Goal: Task Accomplishment & Management: Use online tool/utility

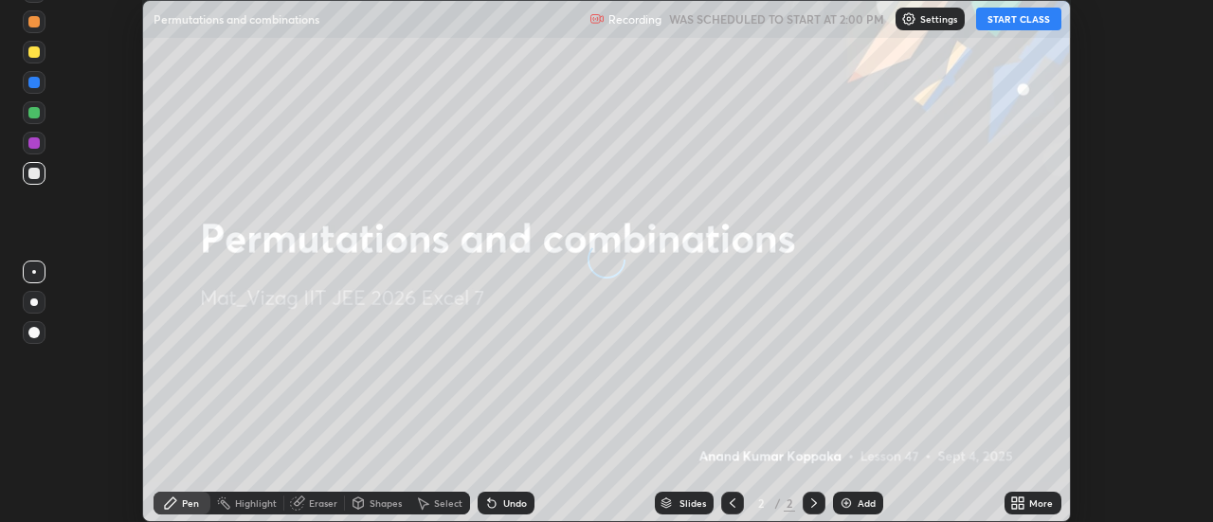
scroll to position [522, 1212]
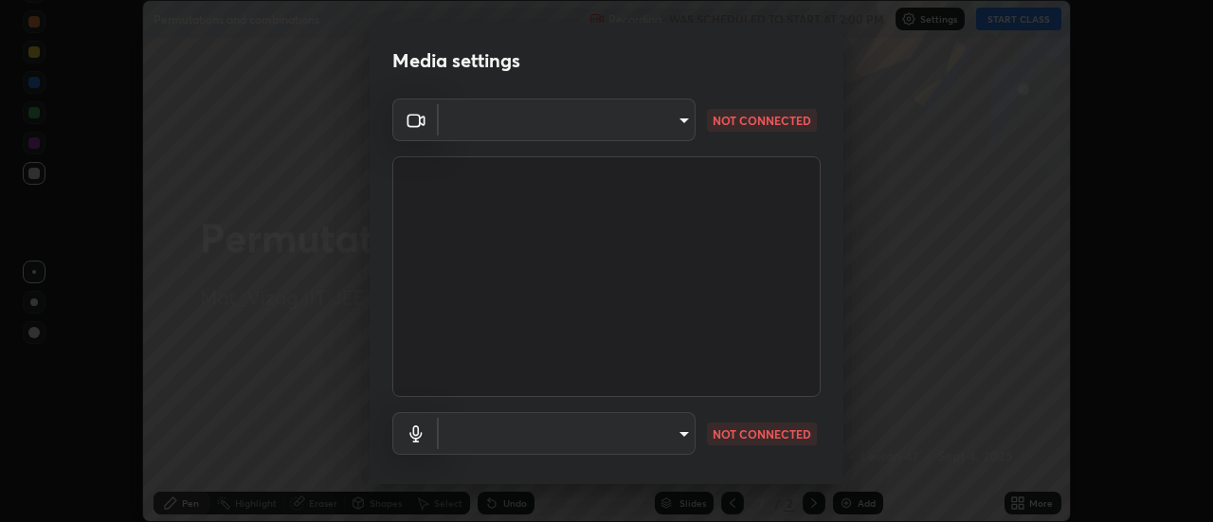
type input "44d0413a7fae474f20ab01619fb3f21c0a9b5757990e816ef2bdf69fc16931c8"
type input "communications"
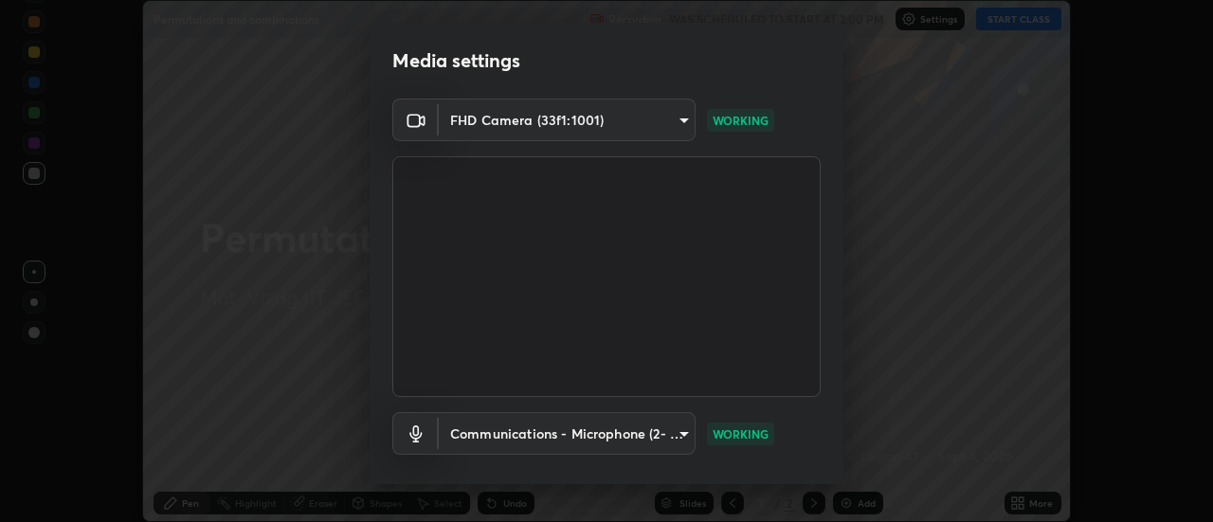
scroll to position [99, 0]
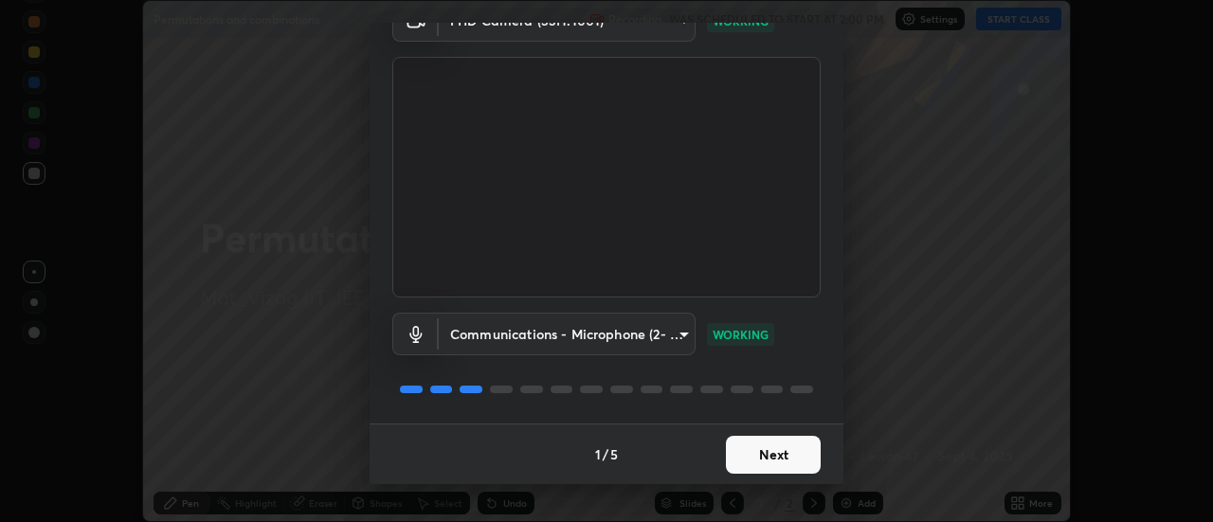
click at [776, 460] on button "Next" at bounding box center [773, 455] width 95 height 38
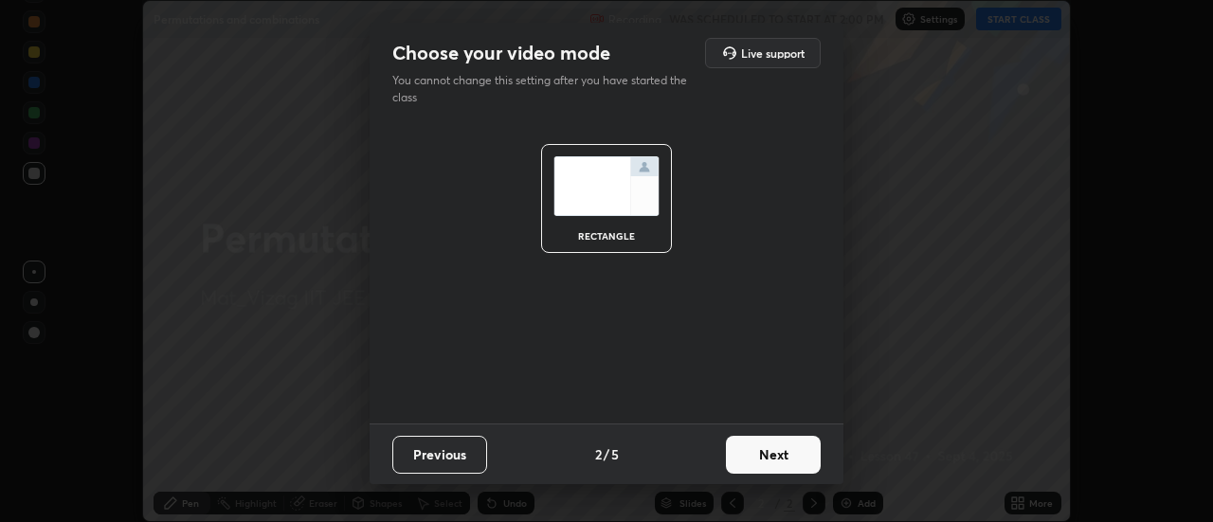
click at [789, 452] on button "Next" at bounding box center [773, 455] width 95 height 38
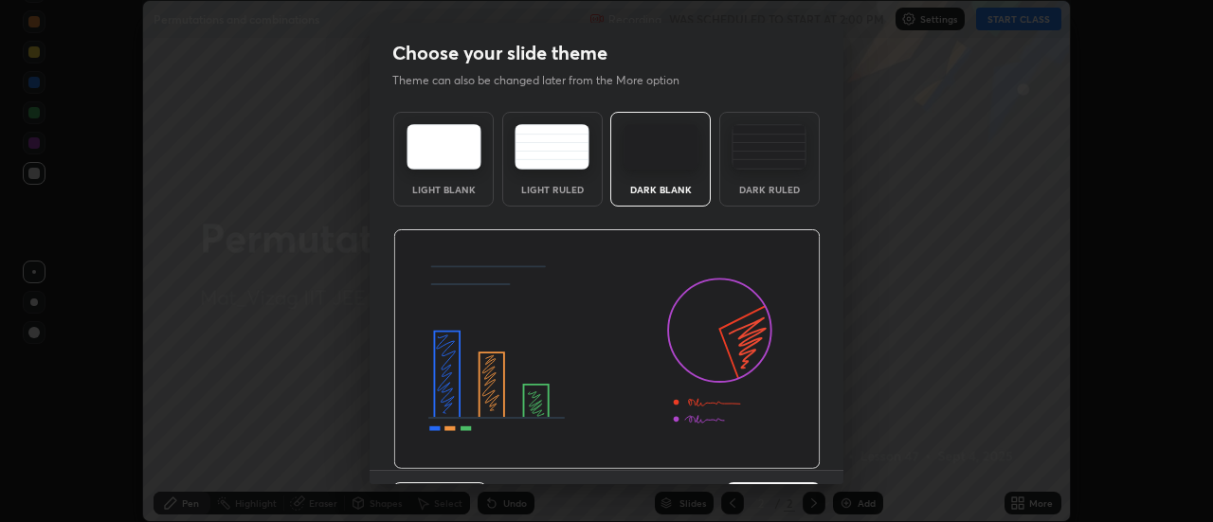
click at [781, 181] on div "Dark Ruled" at bounding box center [769, 159] width 100 height 95
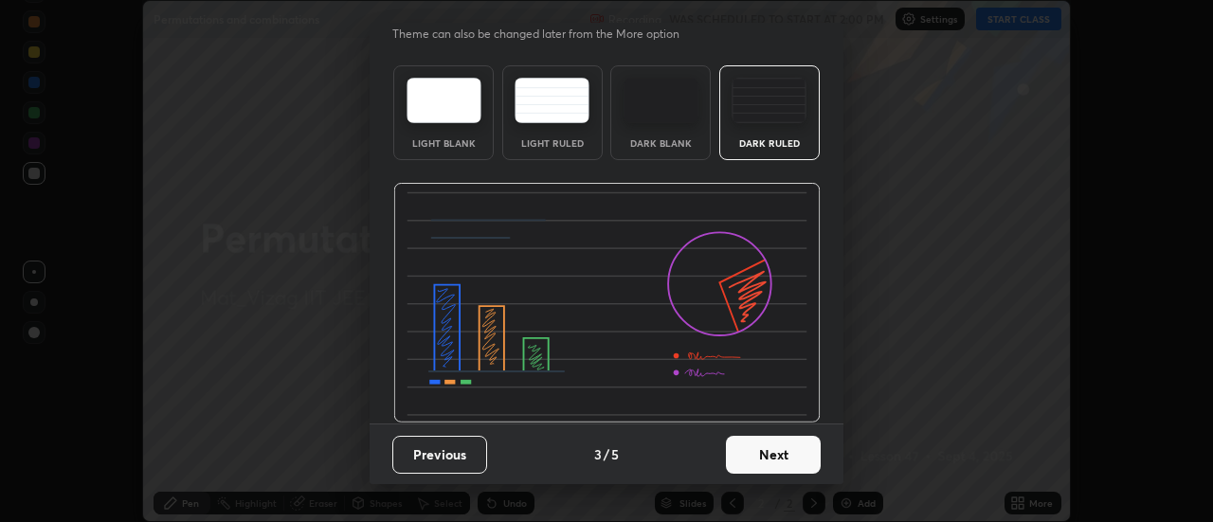
click at [770, 455] on button "Next" at bounding box center [773, 455] width 95 height 38
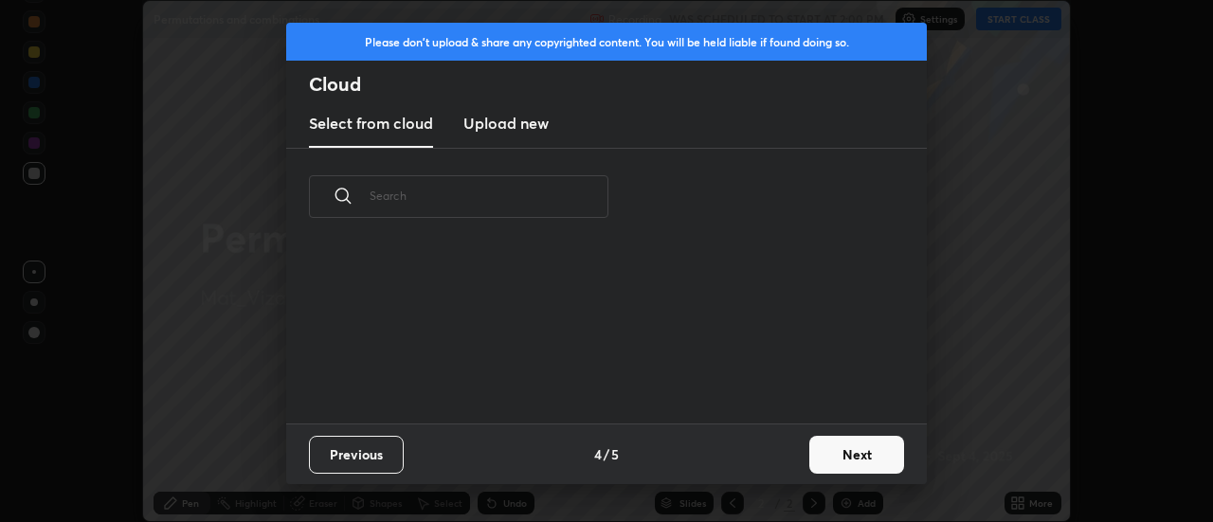
scroll to position [0, 0]
click at [848, 452] on button "Next" at bounding box center [856, 455] width 95 height 38
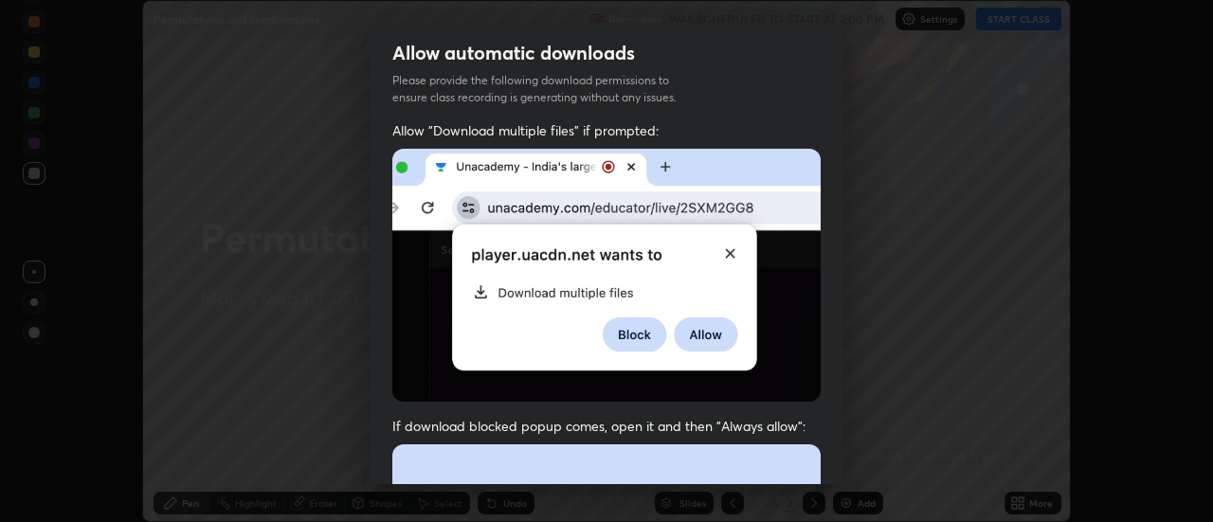
scroll to position [77, 0]
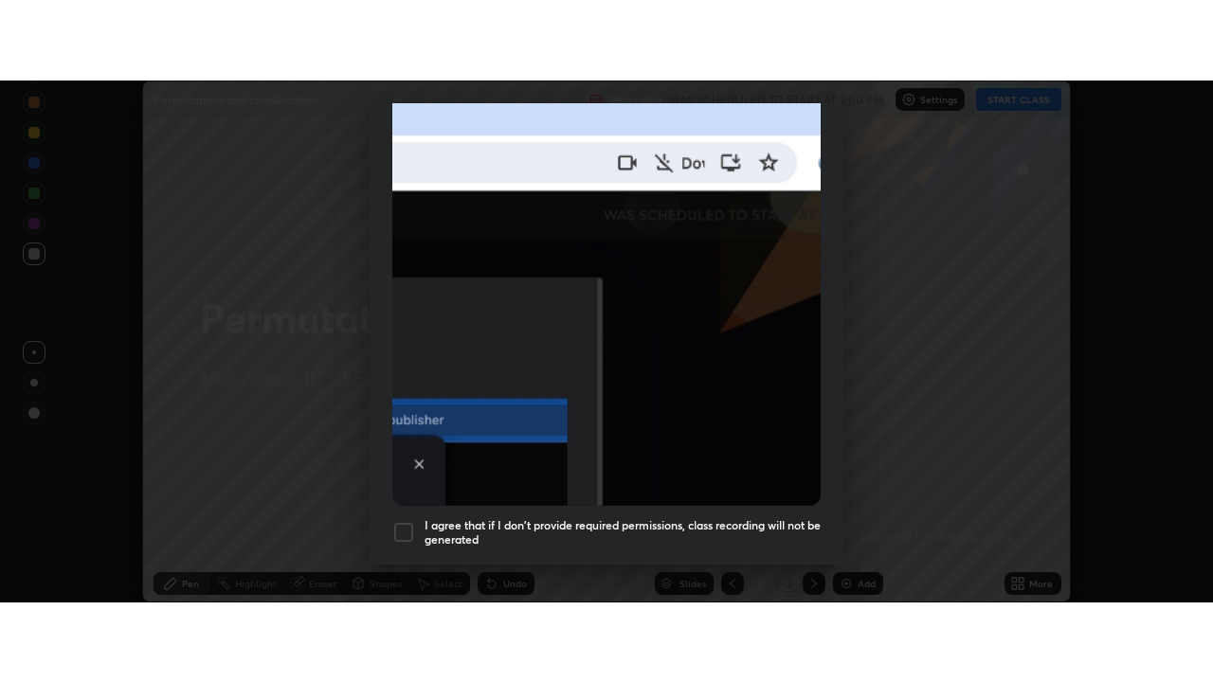
scroll to position [486, 0]
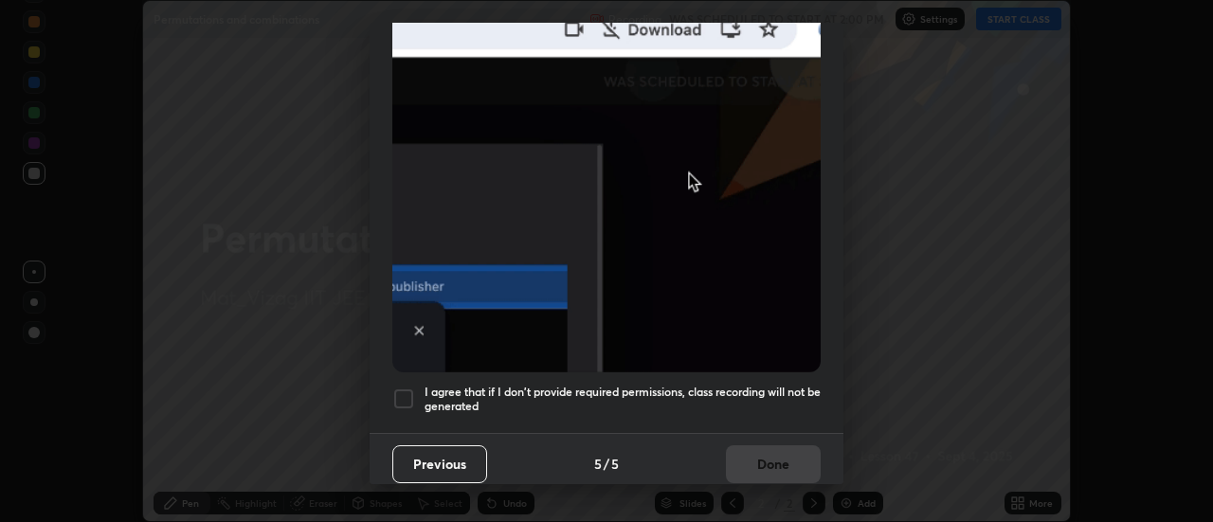
click at [750, 390] on h5 "I agree that if I don't provide required permissions, class recording will not …" at bounding box center [622, 399] width 396 height 29
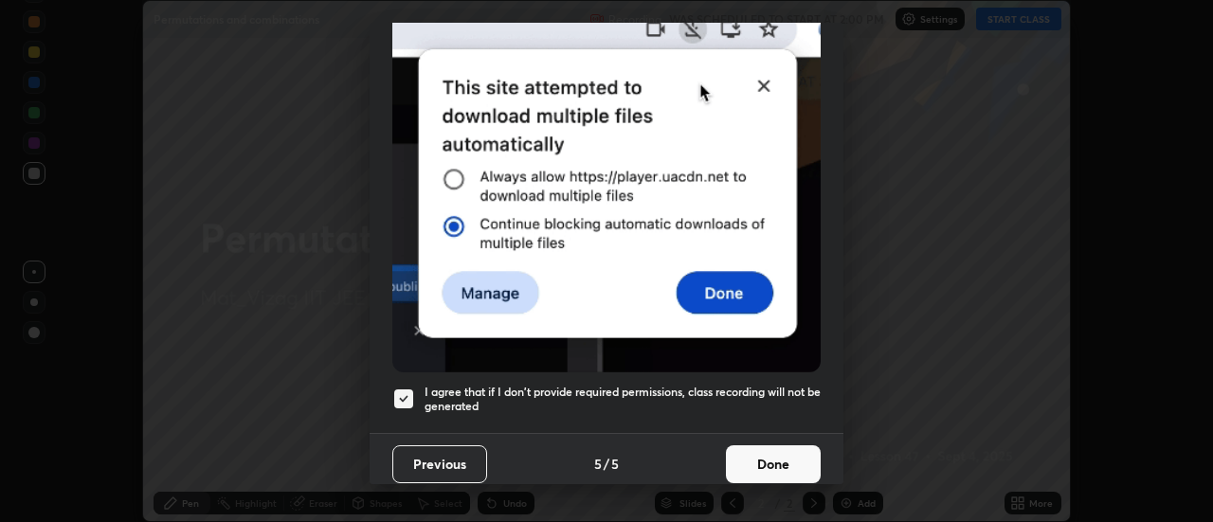
click at [768, 458] on button "Done" at bounding box center [773, 464] width 95 height 38
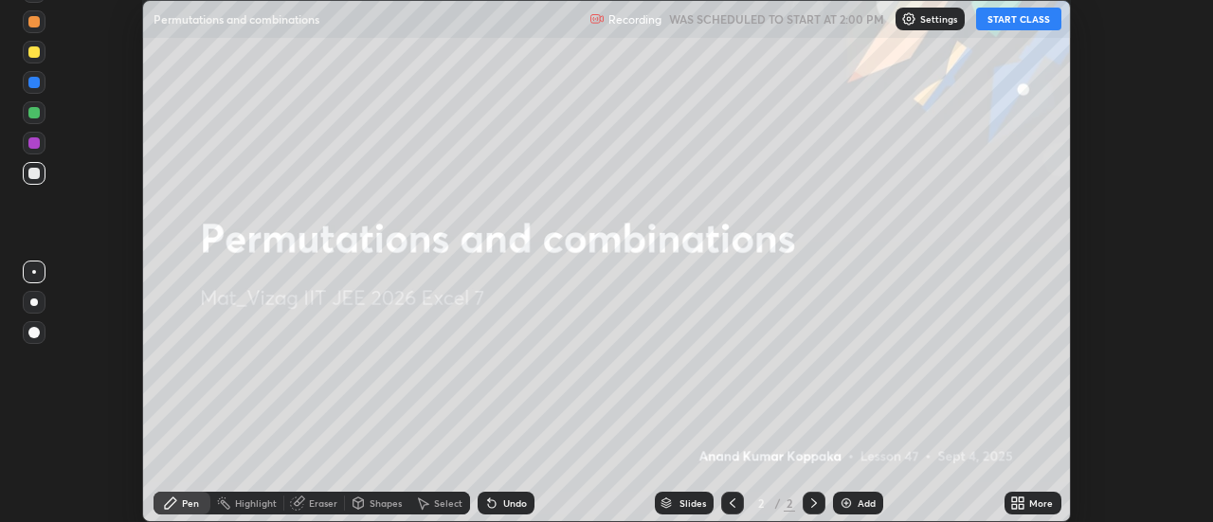
click at [1039, 25] on button "START CLASS" at bounding box center [1018, 19] width 85 height 23
click at [1038, 22] on button "START CLASS" at bounding box center [1018, 19] width 85 height 23
click at [1044, 502] on div "More" at bounding box center [1041, 502] width 24 height 9
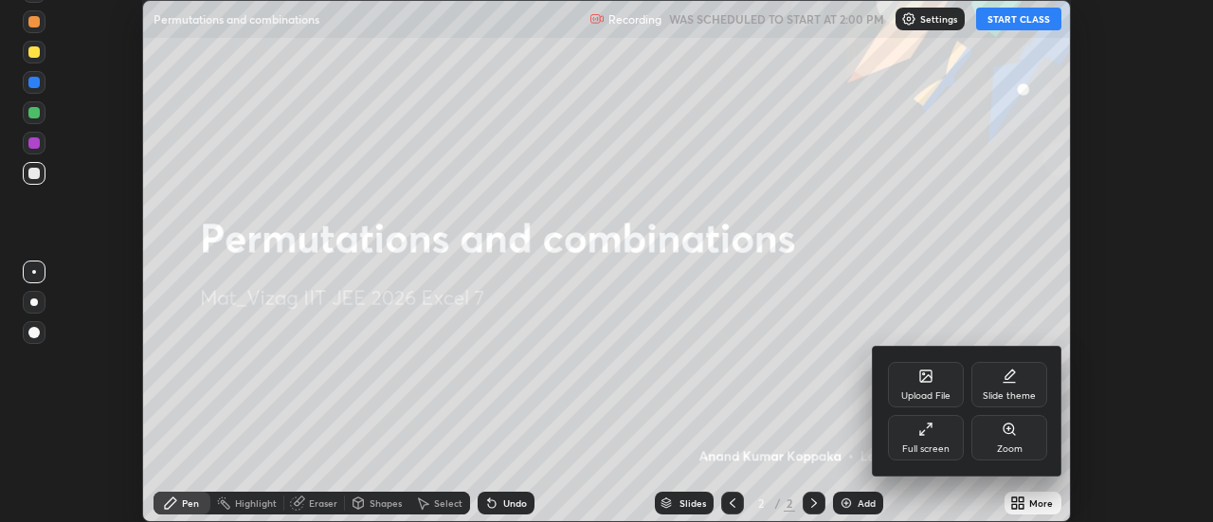
click at [947, 438] on div "Full screen" at bounding box center [926, 437] width 76 height 45
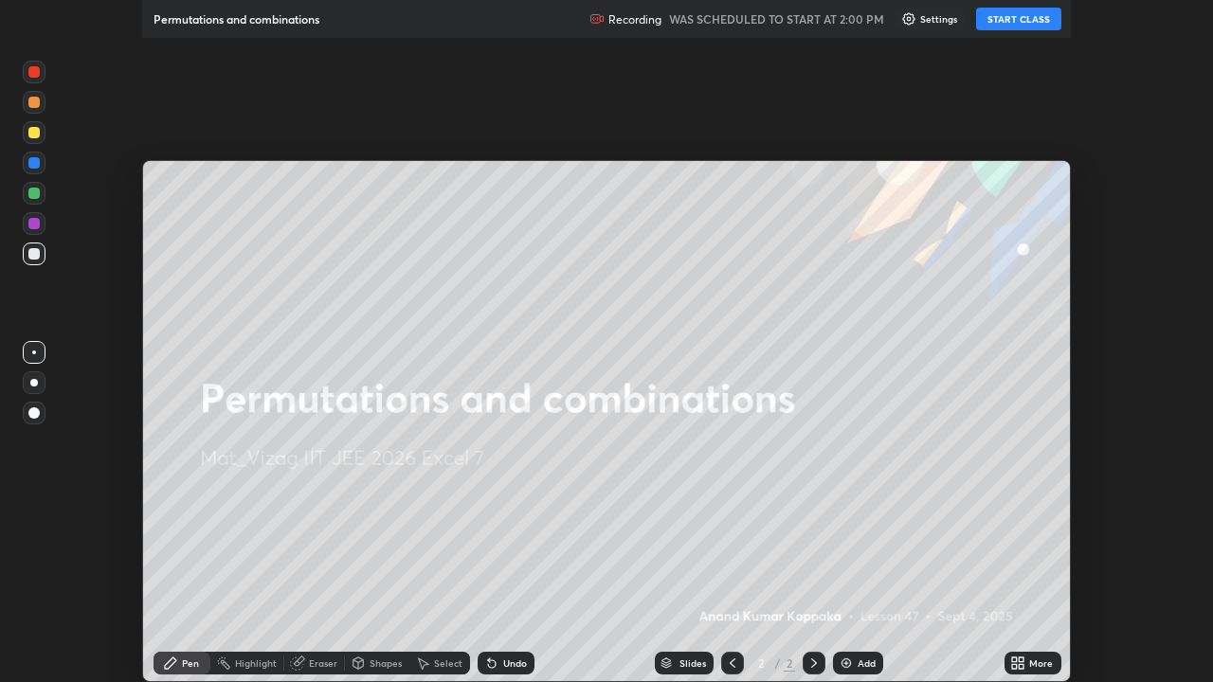
scroll to position [682, 1213]
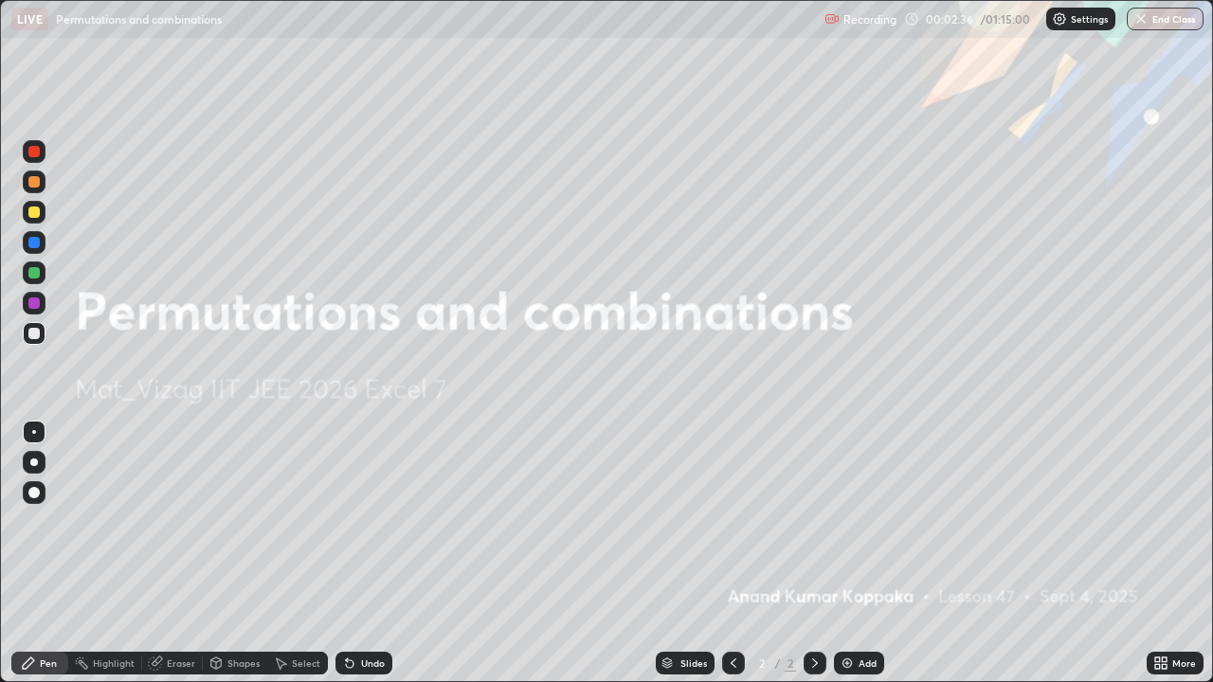
click at [856, 521] on div "Add" at bounding box center [859, 663] width 50 height 23
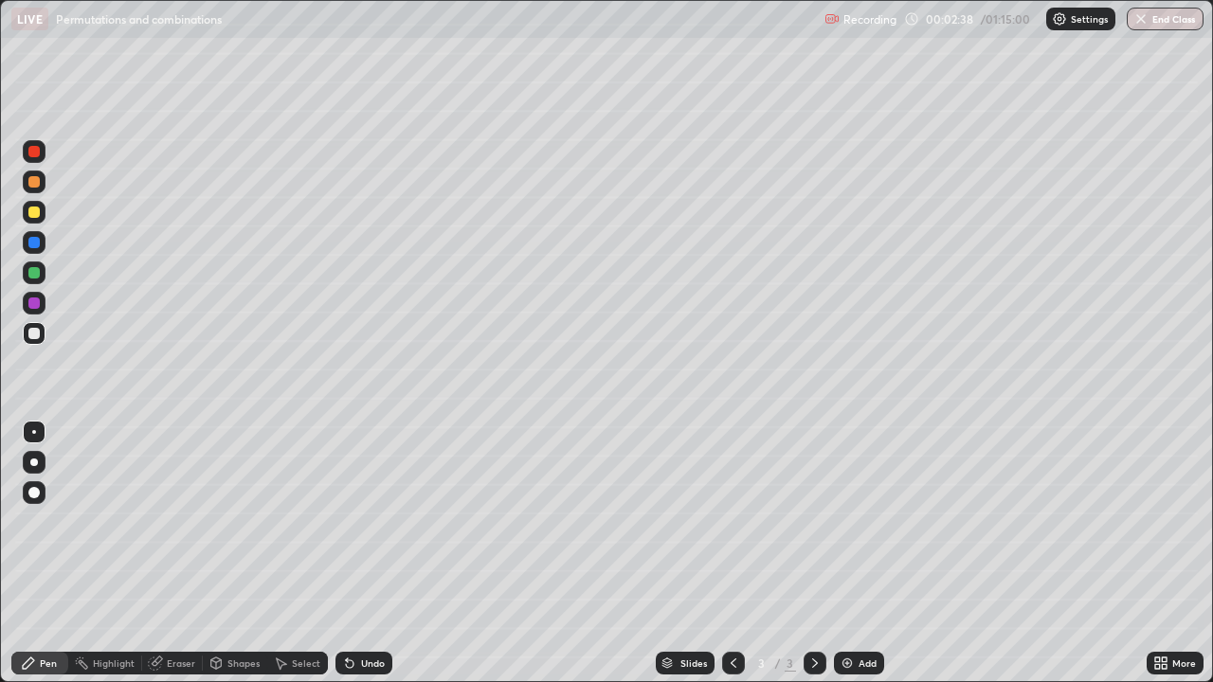
click at [34, 462] on div at bounding box center [34, 463] width 8 height 8
click at [39, 184] on div at bounding box center [33, 181] width 11 height 11
click at [39, 330] on div at bounding box center [33, 333] width 11 height 11
click at [370, 521] on div "Undo" at bounding box center [373, 662] width 24 height 9
click at [367, 521] on div "Undo" at bounding box center [373, 662] width 24 height 9
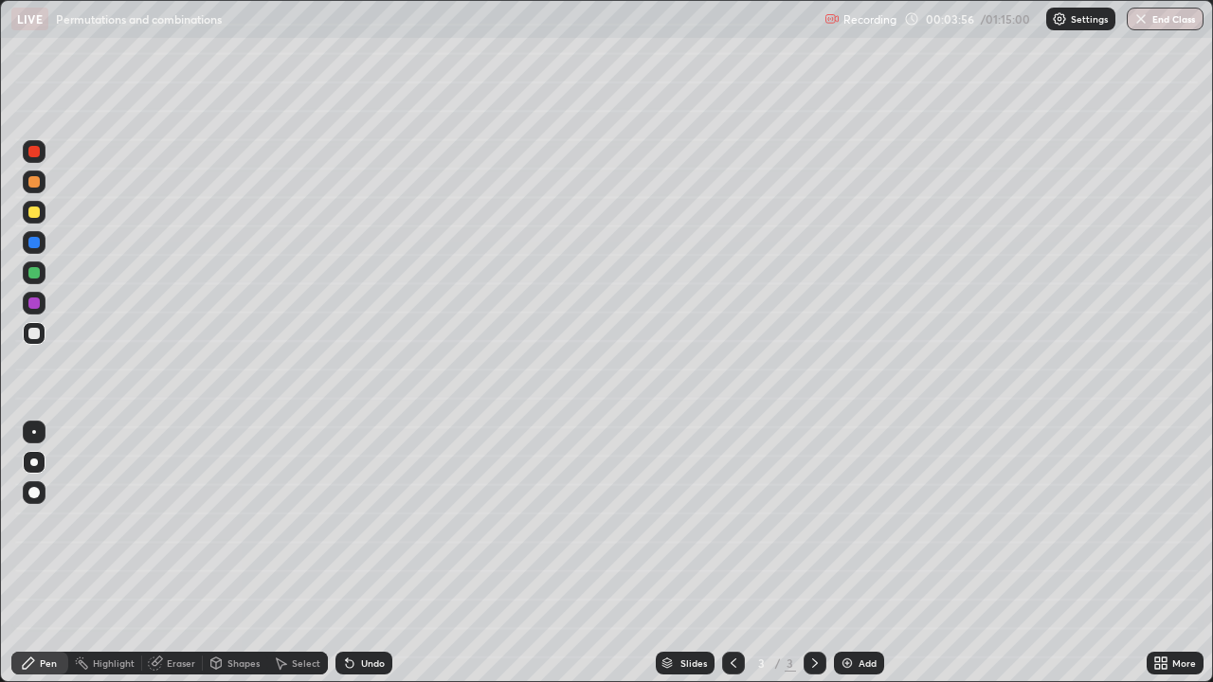
click at [32, 277] on div at bounding box center [33, 272] width 11 height 11
click at [31, 337] on div at bounding box center [33, 333] width 11 height 11
click at [865, 521] on div "Add" at bounding box center [867, 662] width 18 height 9
click at [35, 212] on div at bounding box center [33, 212] width 11 height 11
click at [33, 341] on div at bounding box center [34, 333] width 23 height 23
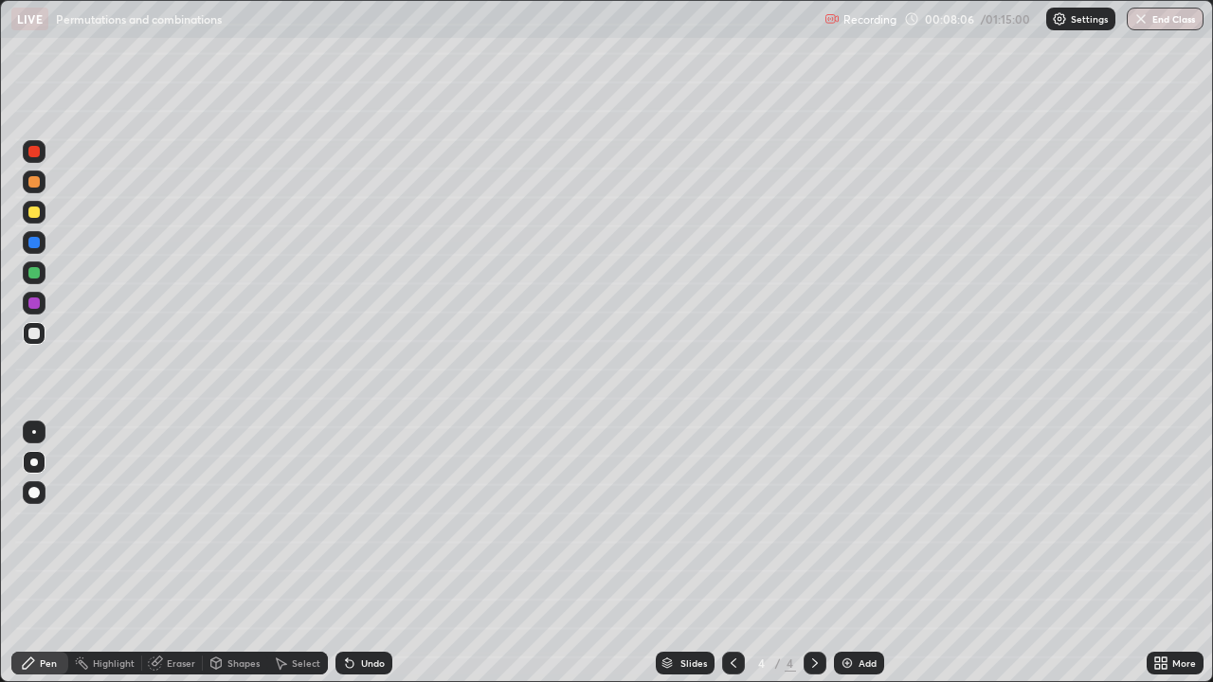
click at [287, 521] on div "Select" at bounding box center [297, 663] width 61 height 23
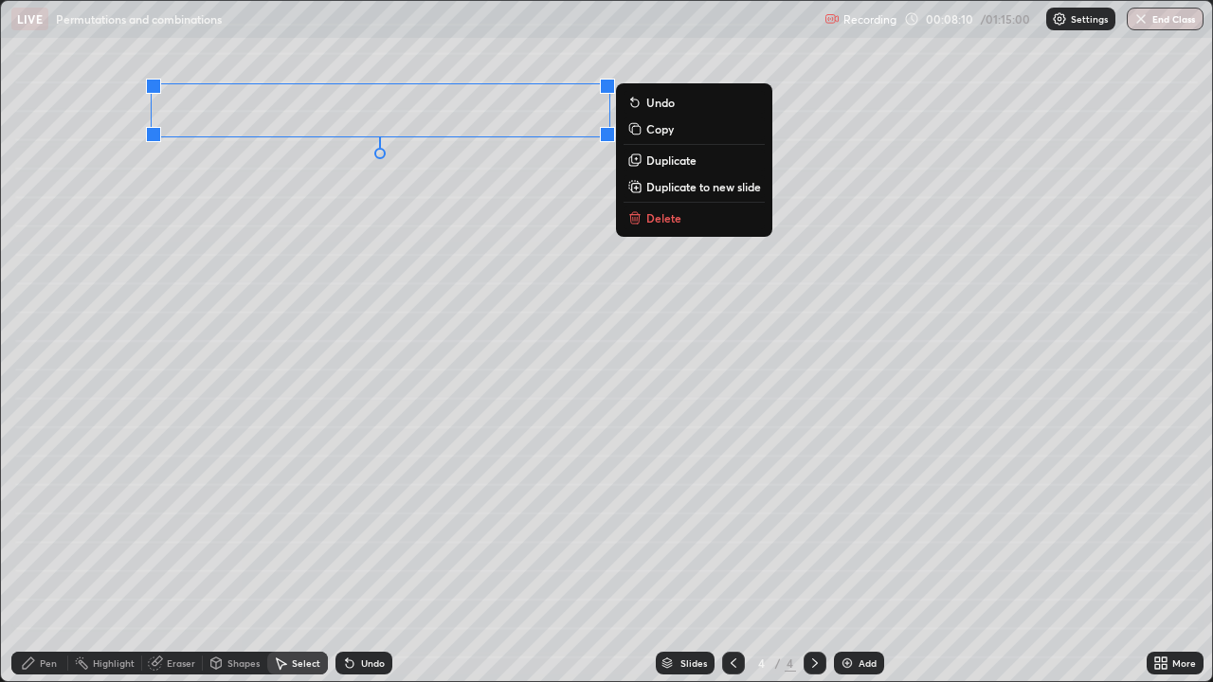
click at [657, 223] on p "Delete" at bounding box center [663, 217] width 35 height 15
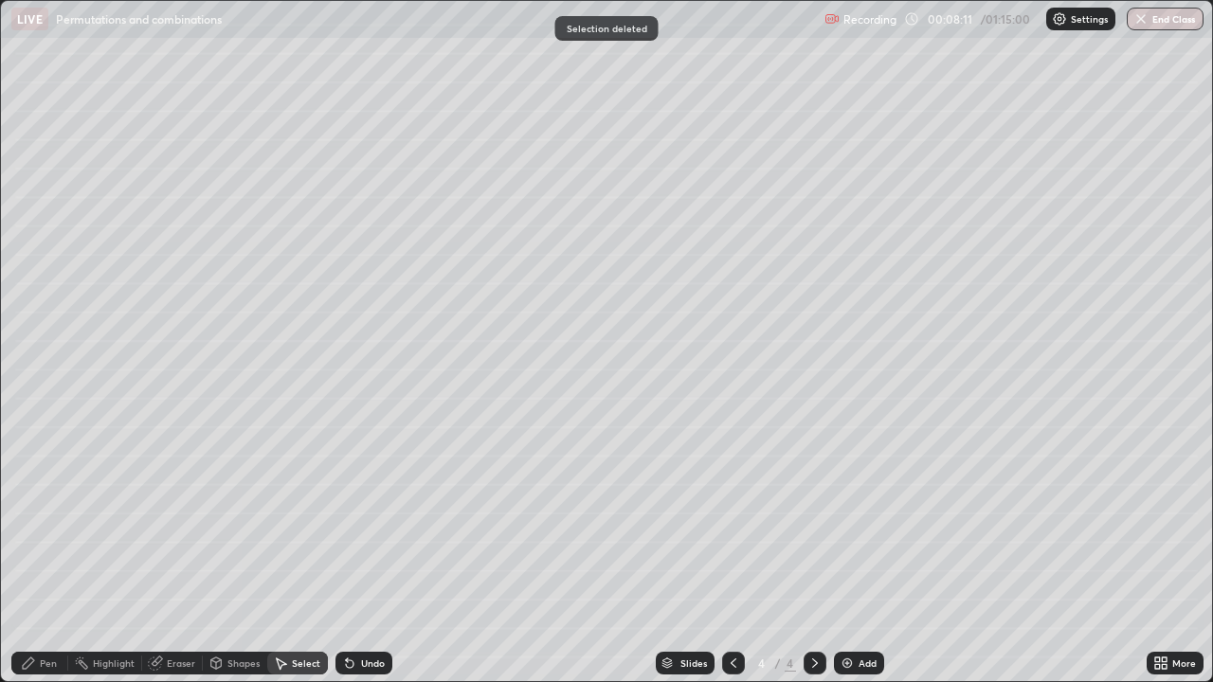
click at [26, 521] on div "Pen" at bounding box center [39, 663] width 57 height 23
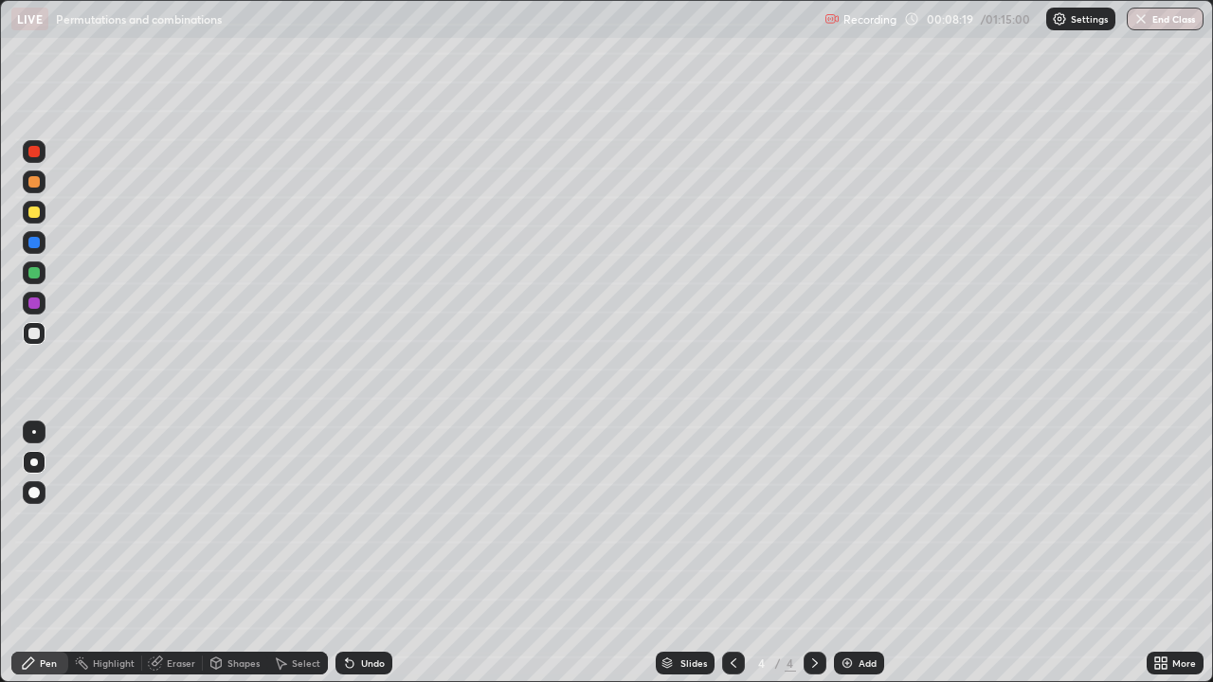
click at [38, 209] on div at bounding box center [33, 212] width 11 height 11
click at [170, 521] on div "Eraser" at bounding box center [181, 662] width 28 height 9
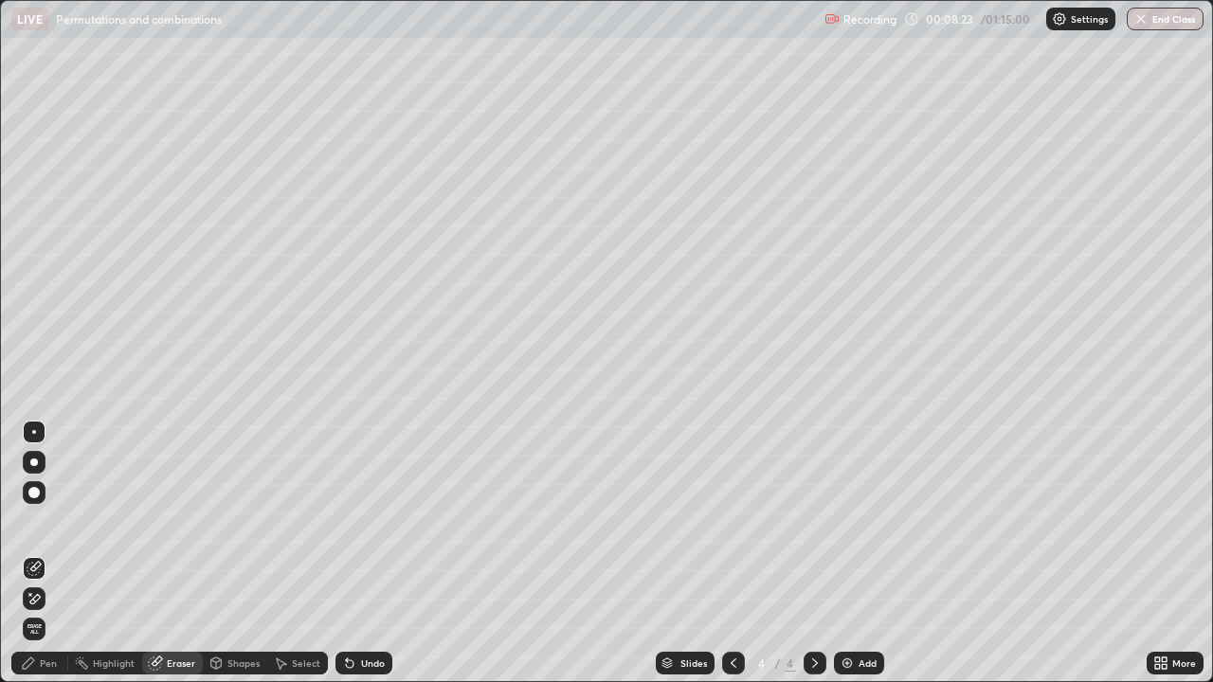
click at [33, 521] on icon at bounding box center [28, 663] width 15 height 15
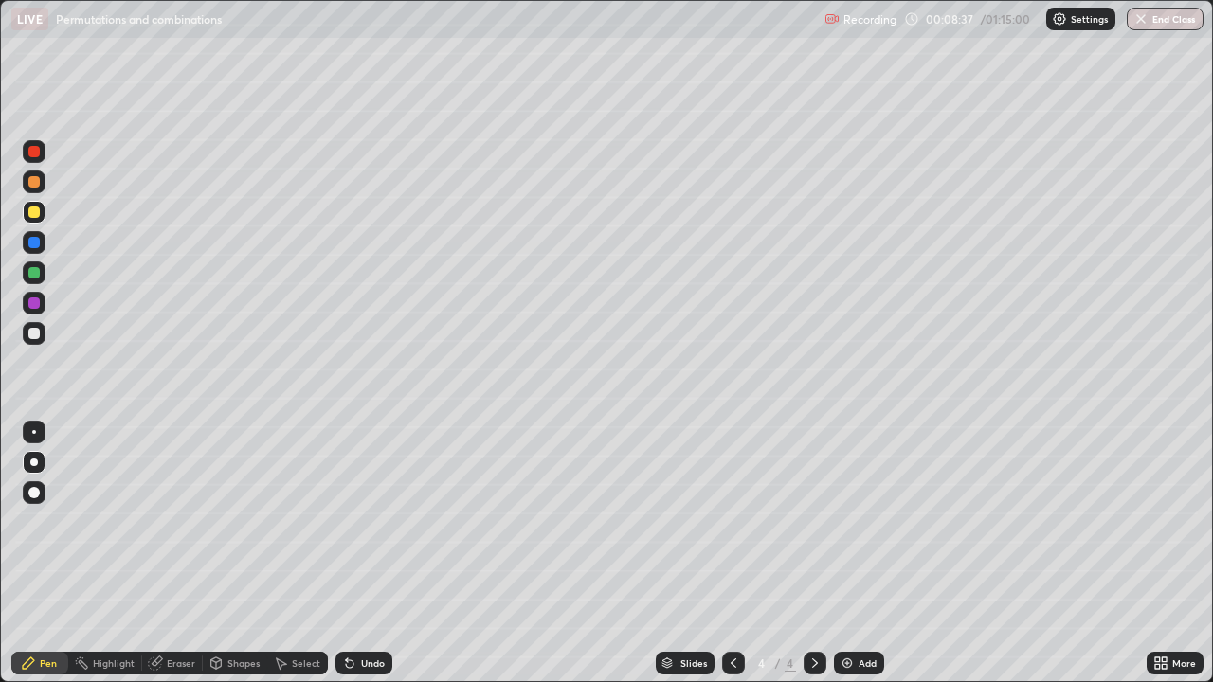
click at [38, 338] on div at bounding box center [33, 333] width 11 height 11
click at [370, 521] on div "Undo" at bounding box center [373, 662] width 24 height 9
click at [368, 521] on div "Undo" at bounding box center [373, 662] width 24 height 9
click at [371, 521] on div "Undo" at bounding box center [373, 662] width 24 height 9
click at [370, 521] on div "Undo" at bounding box center [373, 662] width 24 height 9
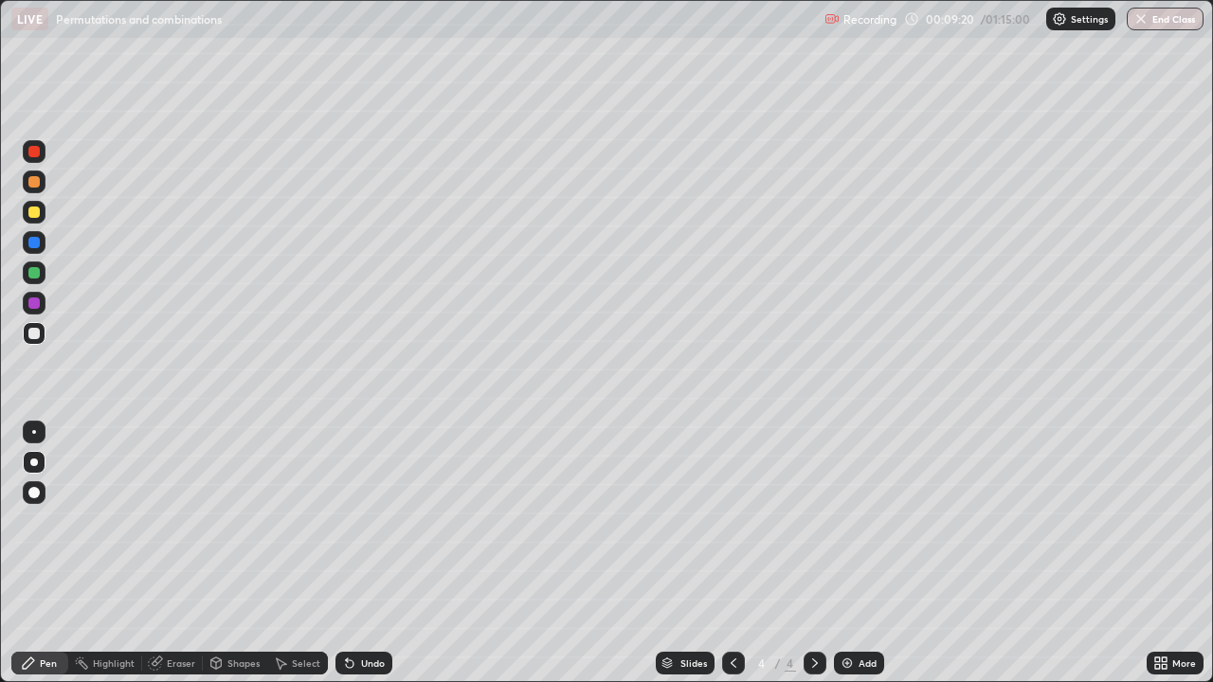
click at [370, 521] on div "Undo" at bounding box center [373, 662] width 24 height 9
click at [36, 213] on div at bounding box center [33, 212] width 11 height 11
click at [373, 521] on div "Undo" at bounding box center [373, 662] width 24 height 9
click at [369, 521] on div "Undo" at bounding box center [373, 662] width 24 height 9
click at [354, 521] on div "Undo" at bounding box center [363, 663] width 57 height 23
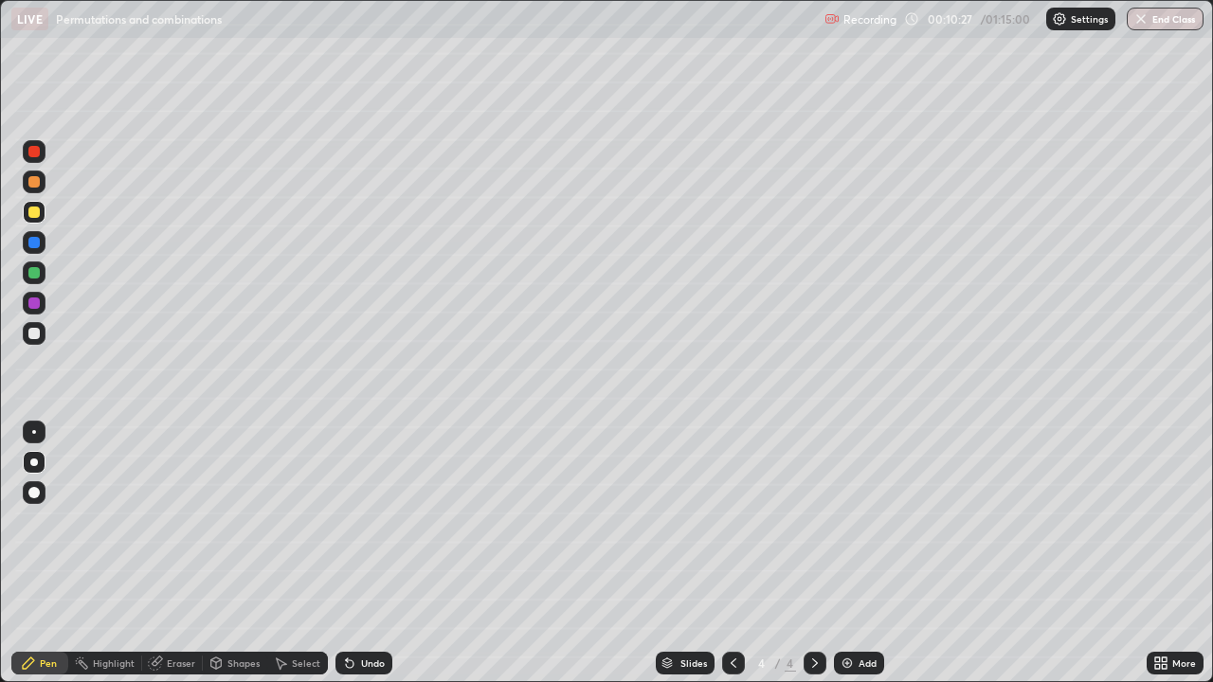
click at [361, 521] on div "Undo" at bounding box center [373, 662] width 24 height 9
click at [43, 340] on div at bounding box center [34, 333] width 23 height 23
click at [41, 181] on div at bounding box center [34, 182] width 23 height 23
click at [34, 334] on div at bounding box center [33, 333] width 11 height 11
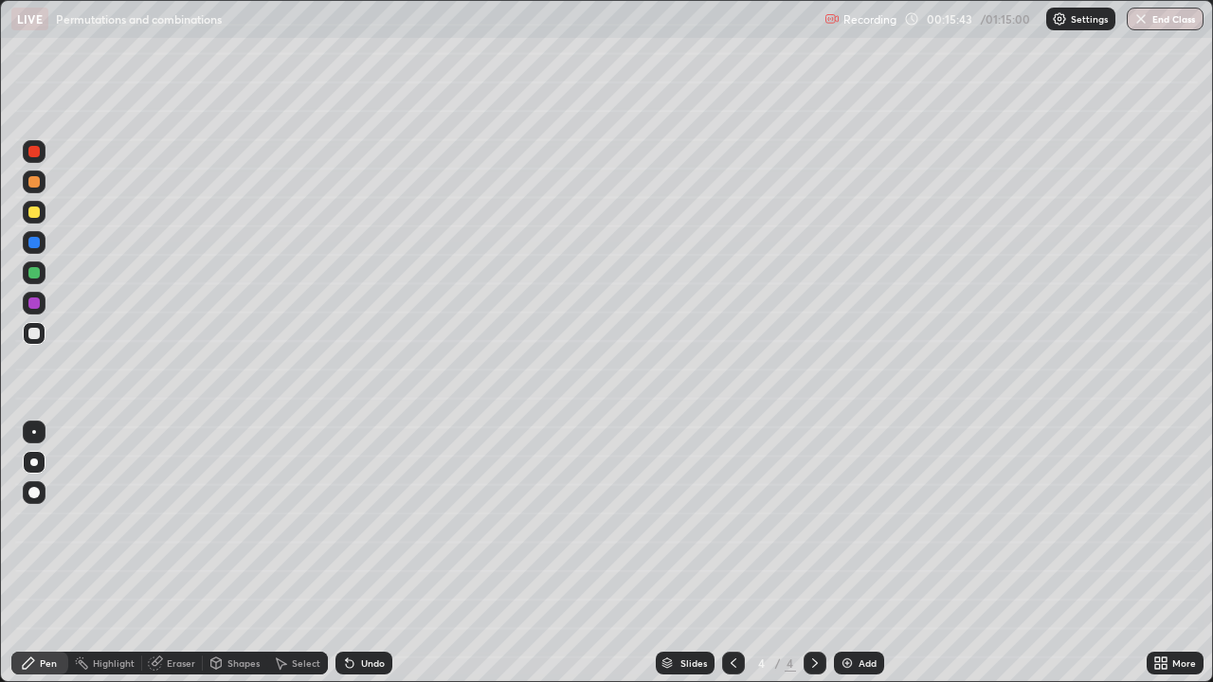
click at [860, 521] on div "Add" at bounding box center [867, 662] width 18 height 9
click at [32, 208] on div at bounding box center [33, 212] width 11 height 11
click at [34, 334] on div at bounding box center [33, 333] width 11 height 11
click at [367, 521] on div "Undo" at bounding box center [373, 662] width 24 height 9
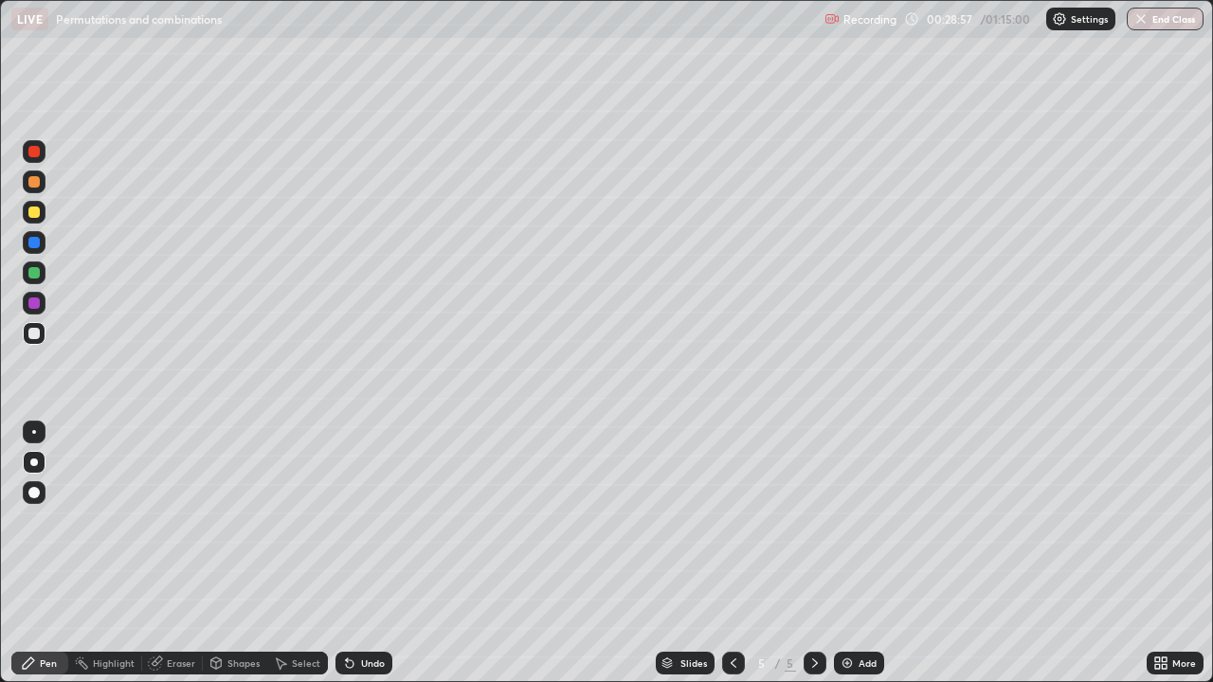
click at [864, 521] on div "Add" at bounding box center [867, 662] width 18 height 9
click at [41, 212] on div at bounding box center [34, 212] width 23 height 23
click at [43, 339] on div at bounding box center [34, 333] width 23 height 23
click at [36, 210] on div at bounding box center [33, 212] width 11 height 11
click at [38, 334] on div at bounding box center [33, 333] width 11 height 11
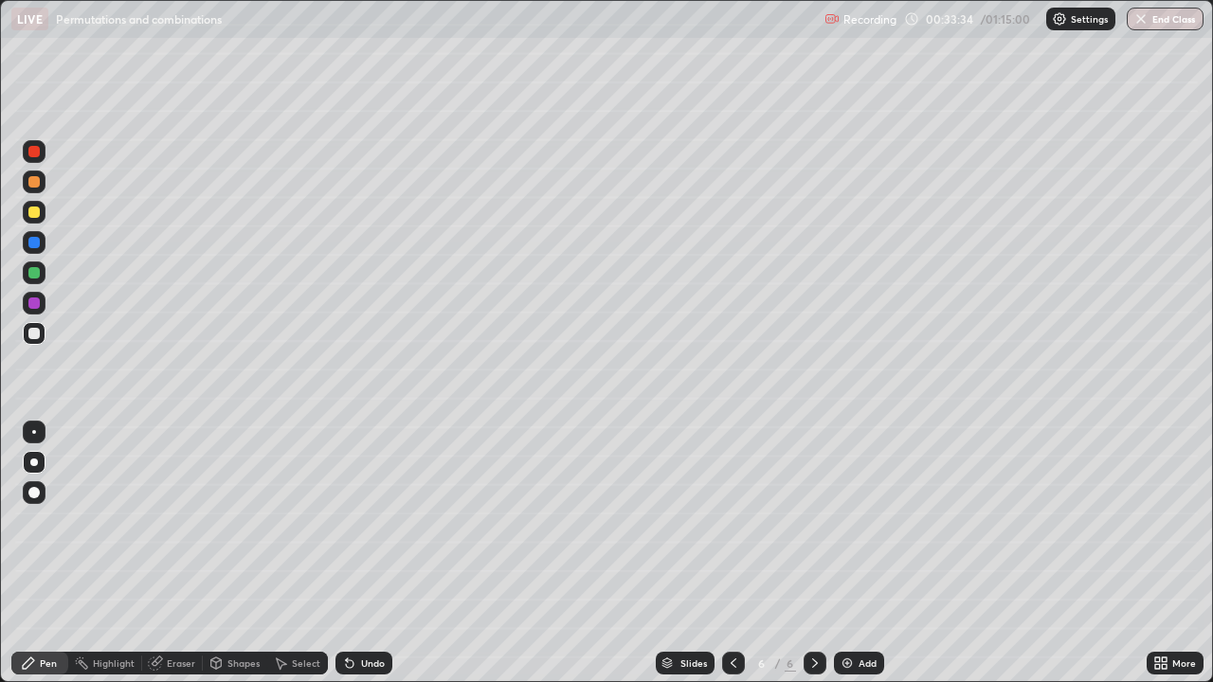
click at [346, 521] on icon at bounding box center [347, 659] width 2 height 2
click at [367, 521] on div "Undo" at bounding box center [373, 662] width 24 height 9
click at [370, 521] on div "Undo" at bounding box center [373, 662] width 24 height 9
click at [368, 521] on div "Undo" at bounding box center [373, 662] width 24 height 9
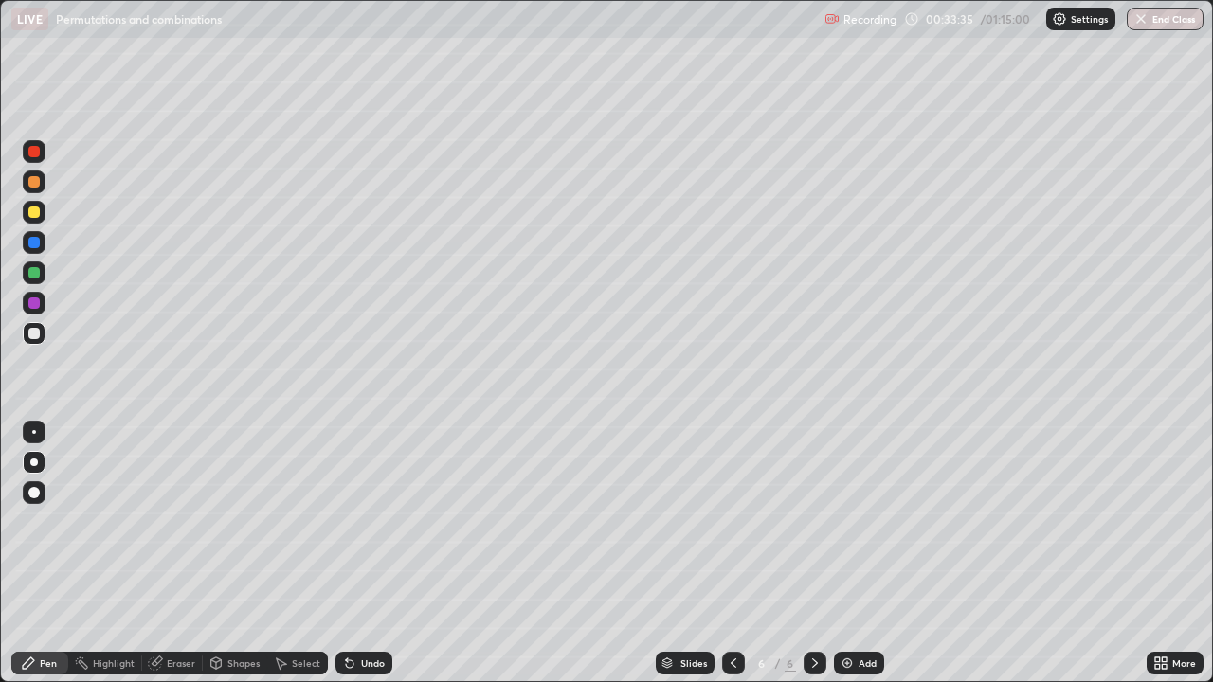
click at [364, 521] on div "Undo" at bounding box center [373, 662] width 24 height 9
click at [356, 521] on div "Undo" at bounding box center [363, 663] width 57 height 23
click at [354, 521] on div "Undo" at bounding box center [363, 663] width 57 height 23
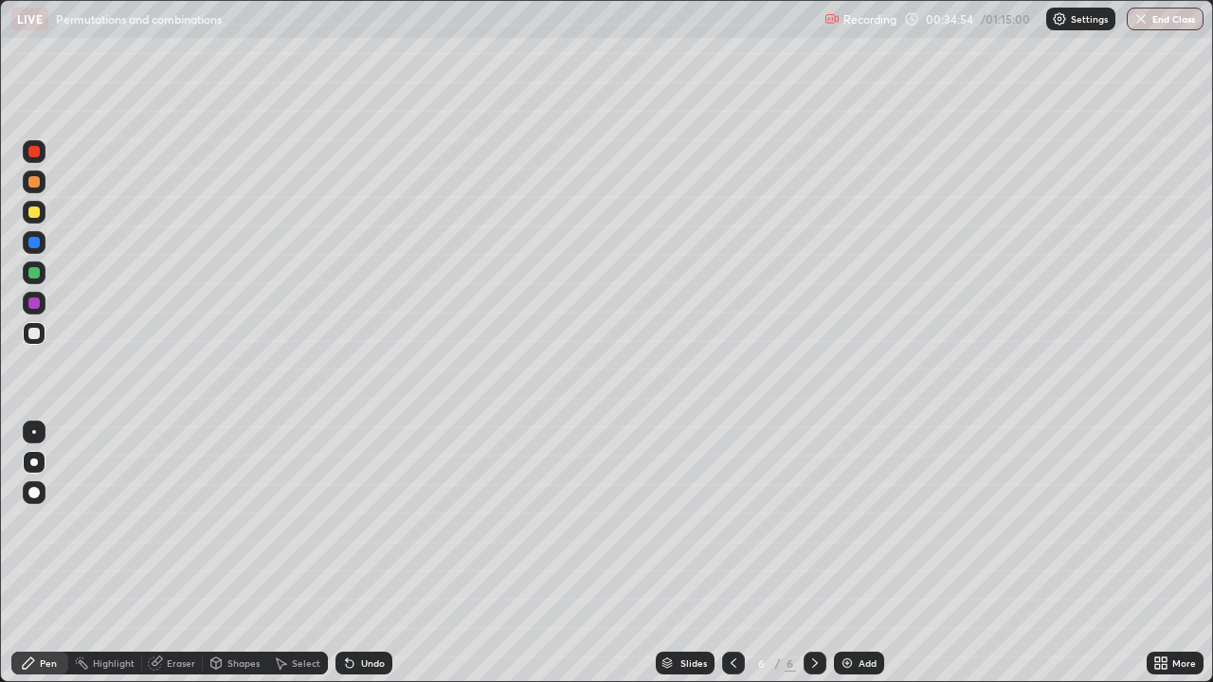
click at [34, 274] on div at bounding box center [33, 272] width 11 height 11
click at [858, 521] on div "Add" at bounding box center [867, 662] width 18 height 9
click at [43, 335] on div at bounding box center [34, 333] width 23 height 23
click at [34, 213] on div at bounding box center [33, 212] width 11 height 11
click at [34, 337] on div at bounding box center [33, 333] width 11 height 11
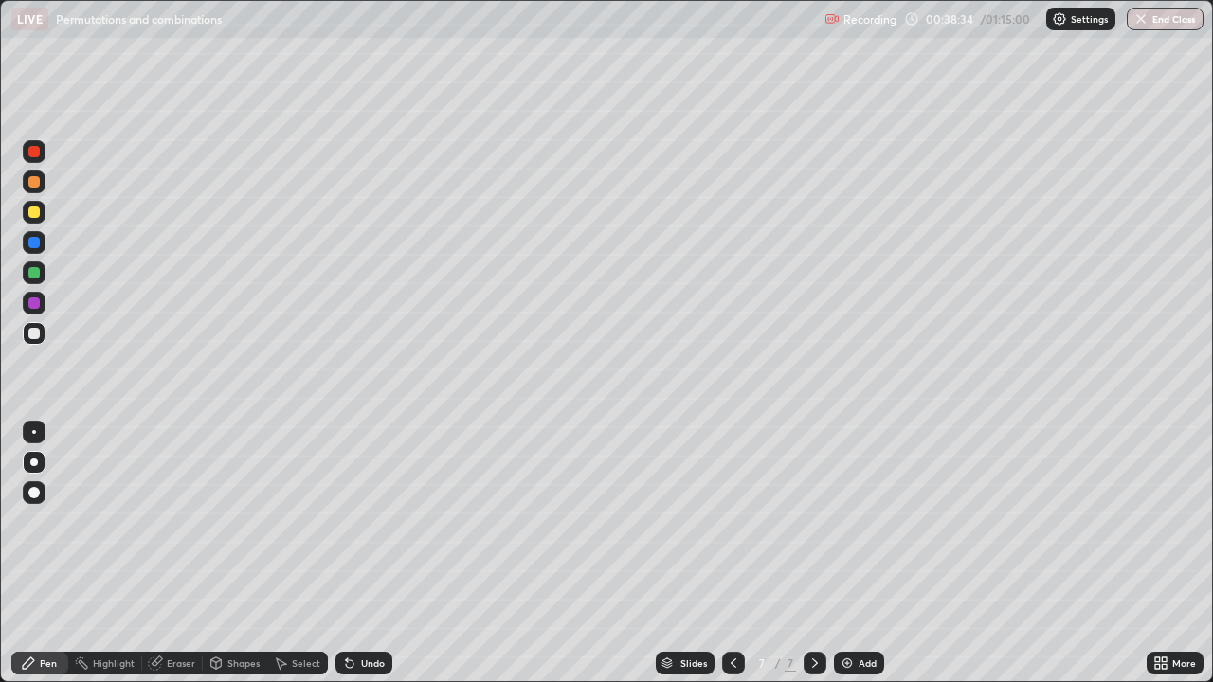
click at [734, 521] on icon at bounding box center [733, 663] width 15 height 15
click at [813, 521] on icon at bounding box center [814, 663] width 15 height 15
click at [167, 521] on div "Eraser" at bounding box center [181, 662] width 28 height 9
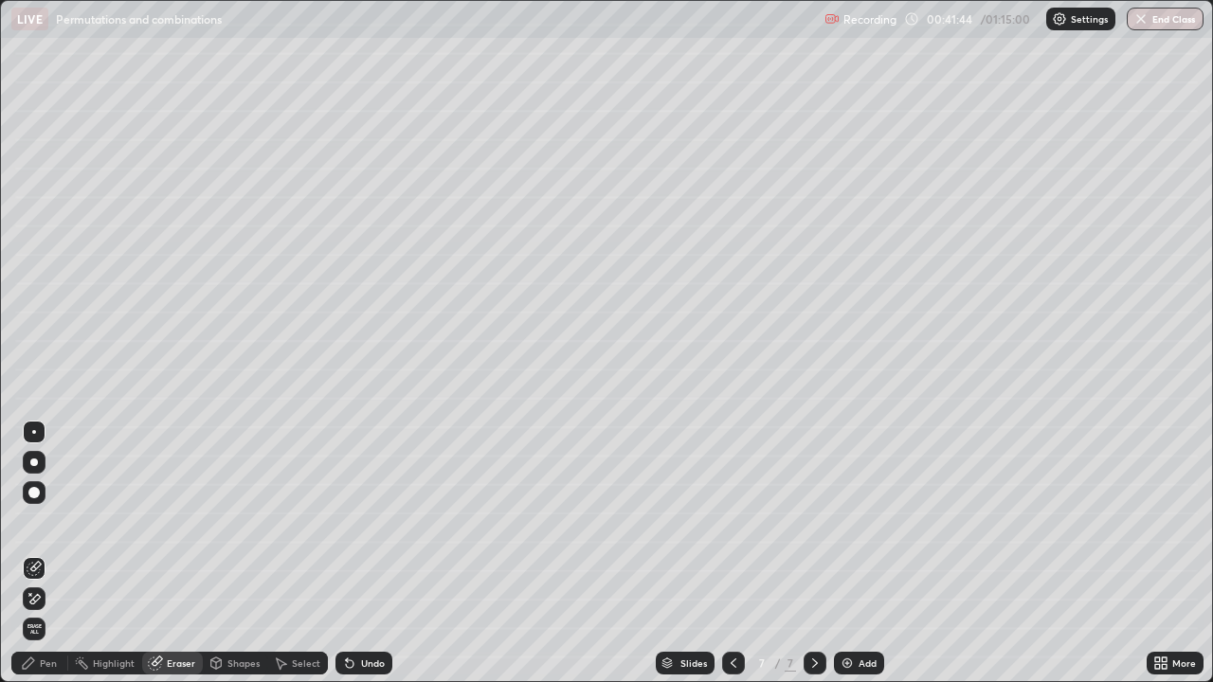
click at [43, 521] on div "Pen" at bounding box center [39, 663] width 57 height 23
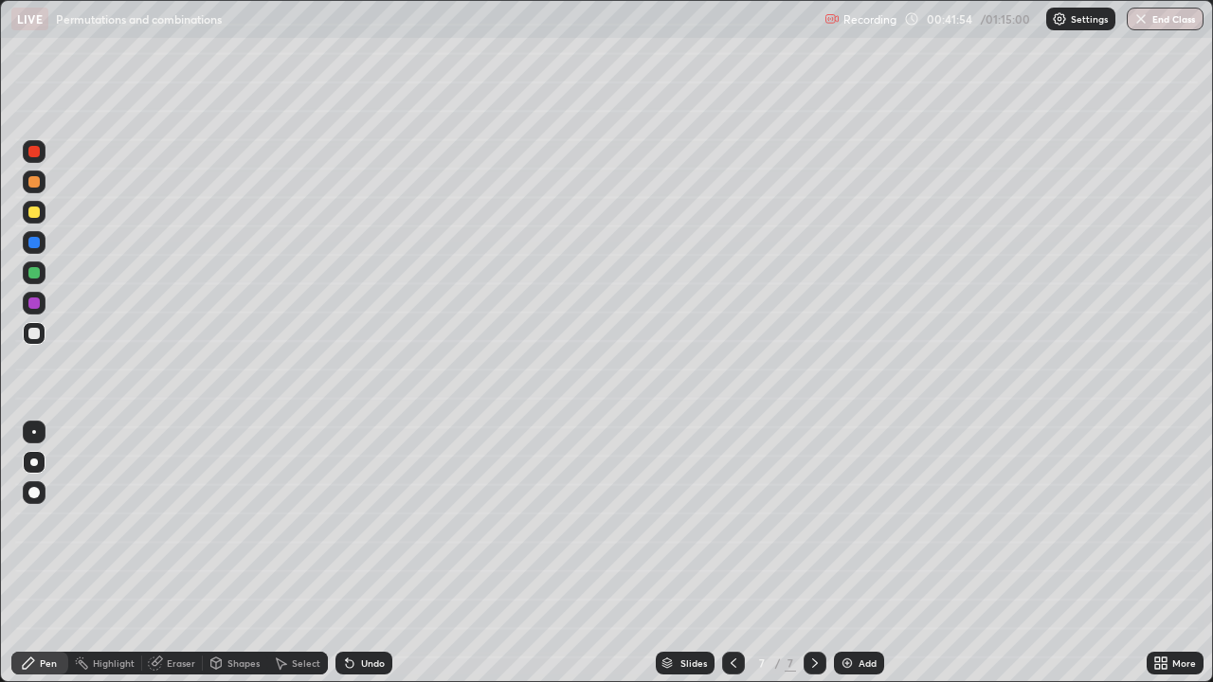
click at [41, 279] on div at bounding box center [34, 273] width 23 height 23
click at [30, 334] on div at bounding box center [33, 333] width 11 height 11
click at [179, 521] on div "Eraser" at bounding box center [181, 662] width 28 height 9
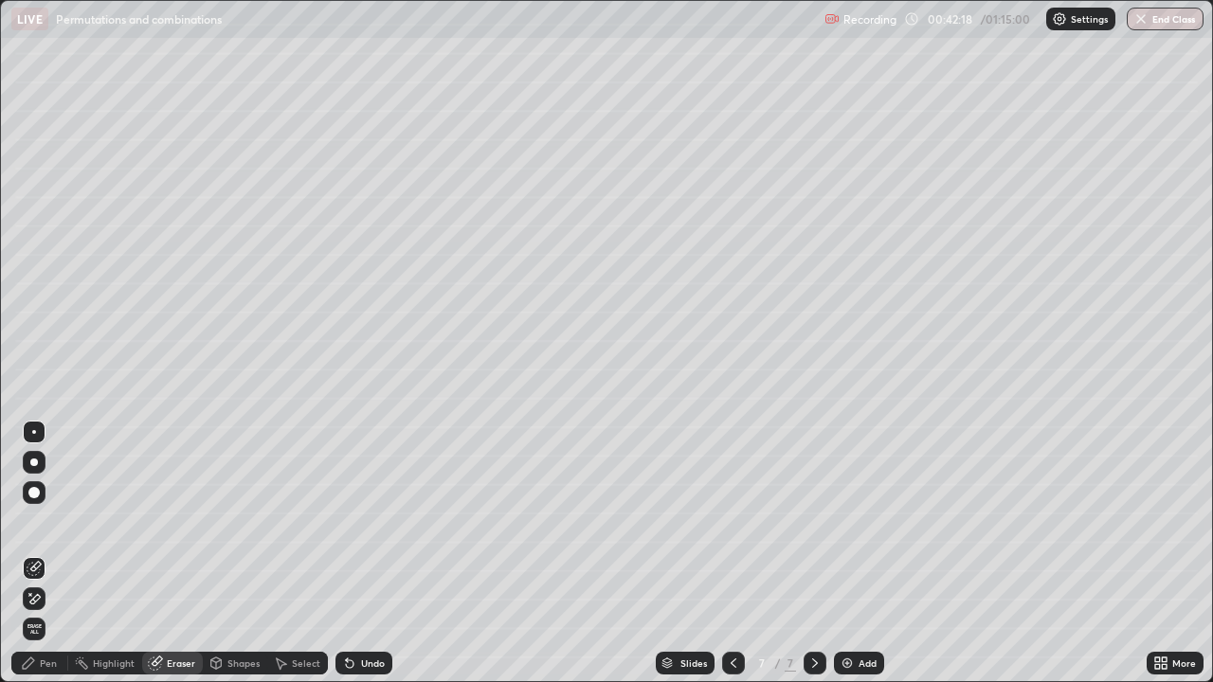
click at [31, 521] on div "Pen" at bounding box center [39, 663] width 57 height 23
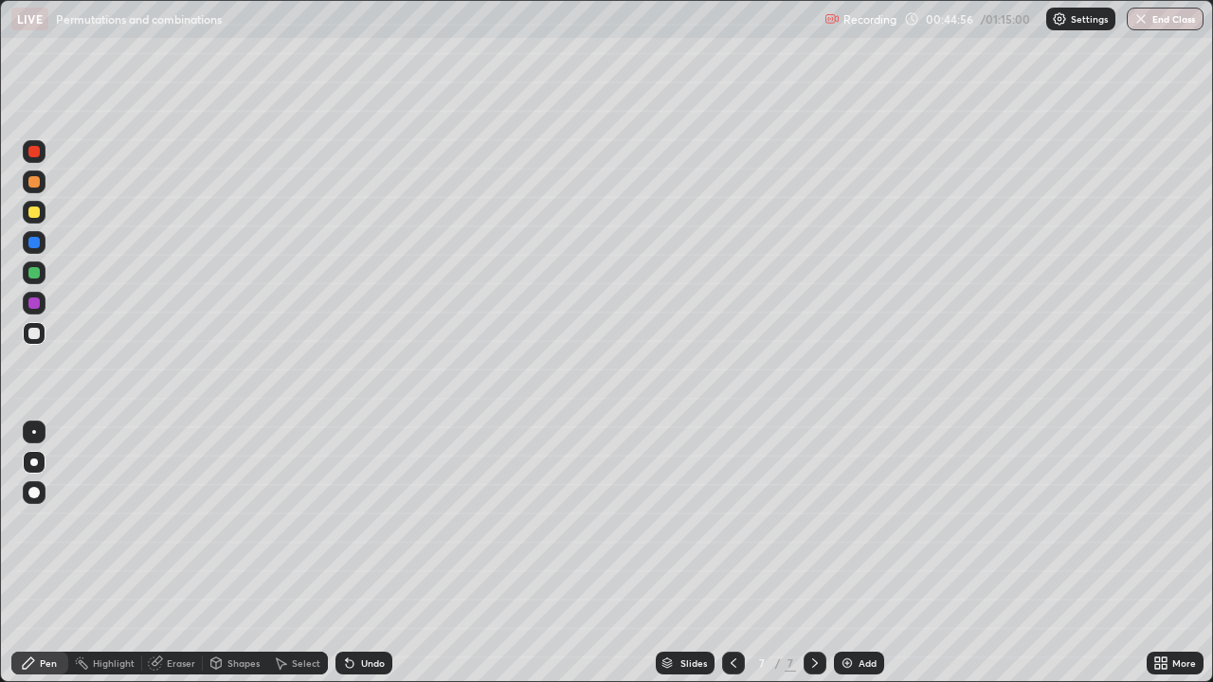
click at [851, 521] on img at bounding box center [846, 663] width 15 height 15
click at [37, 209] on div at bounding box center [33, 212] width 11 height 11
click at [366, 521] on div "Undo" at bounding box center [373, 662] width 24 height 9
click at [370, 521] on div "Undo" at bounding box center [373, 662] width 24 height 9
click at [362, 521] on div "Undo" at bounding box center [363, 663] width 57 height 23
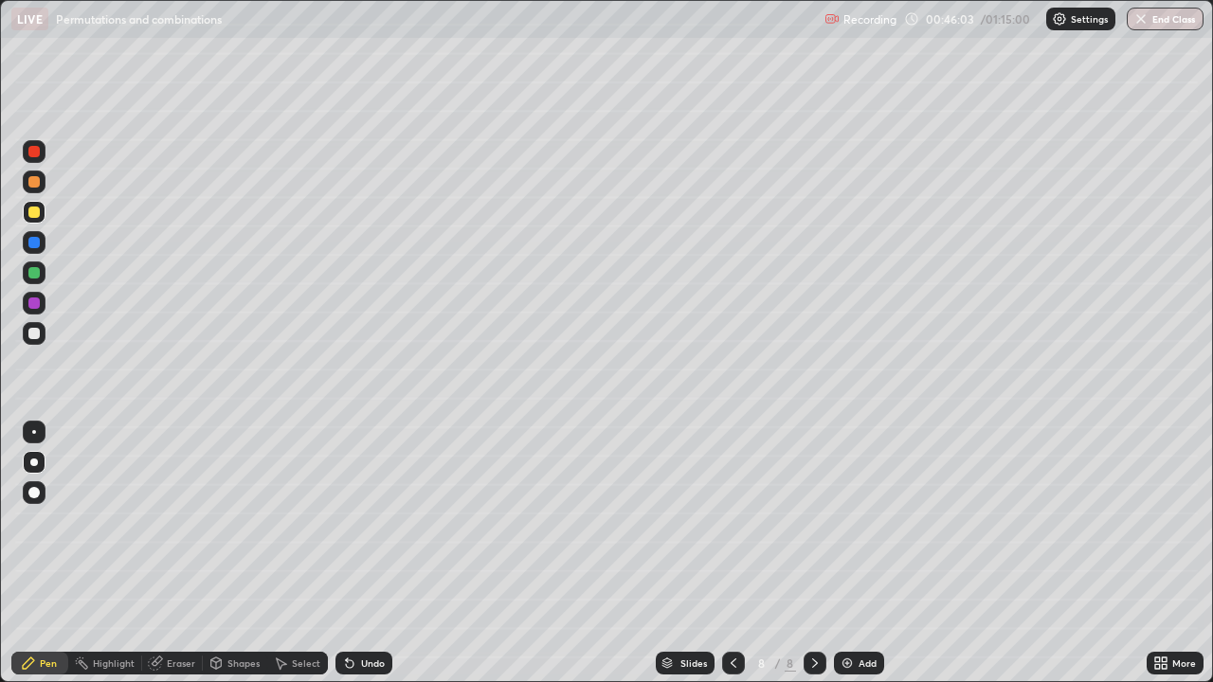
click at [361, 521] on div "Undo" at bounding box center [373, 662] width 24 height 9
click at [365, 521] on div "Undo" at bounding box center [363, 663] width 57 height 23
click at [44, 331] on div at bounding box center [34, 333] width 23 height 23
click at [39, 214] on div at bounding box center [33, 212] width 11 height 11
click at [289, 521] on div "Select" at bounding box center [297, 663] width 61 height 23
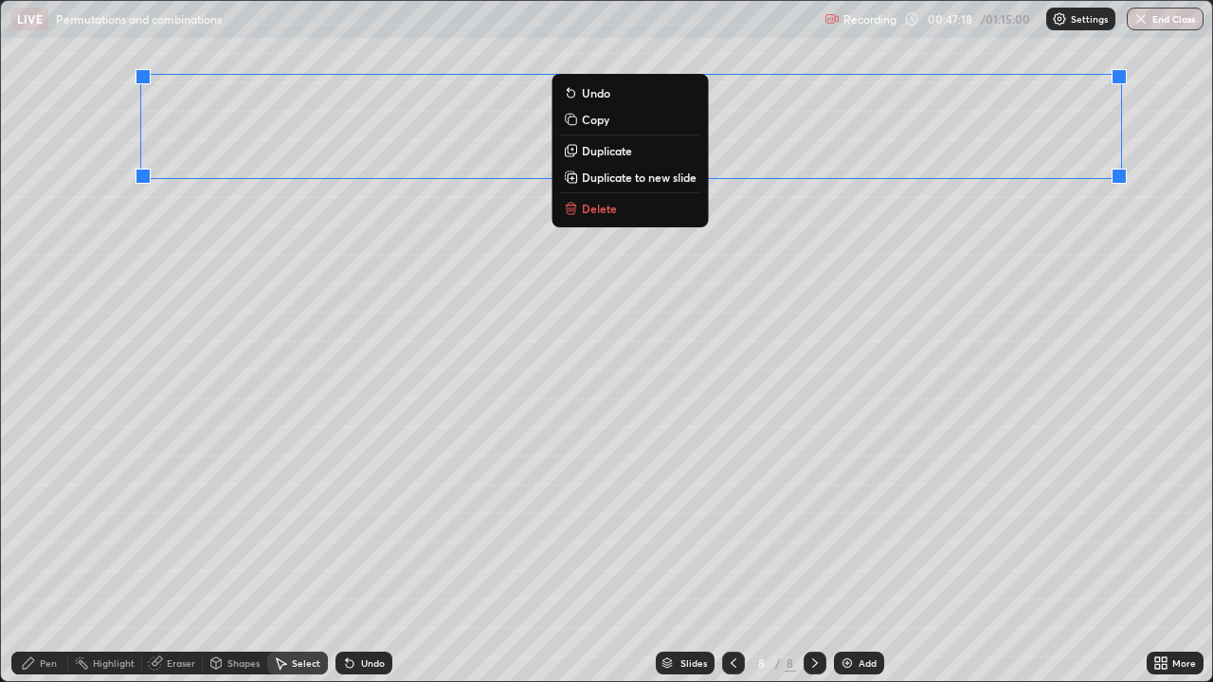
click at [607, 151] on p "Duplicate" at bounding box center [607, 150] width 50 height 15
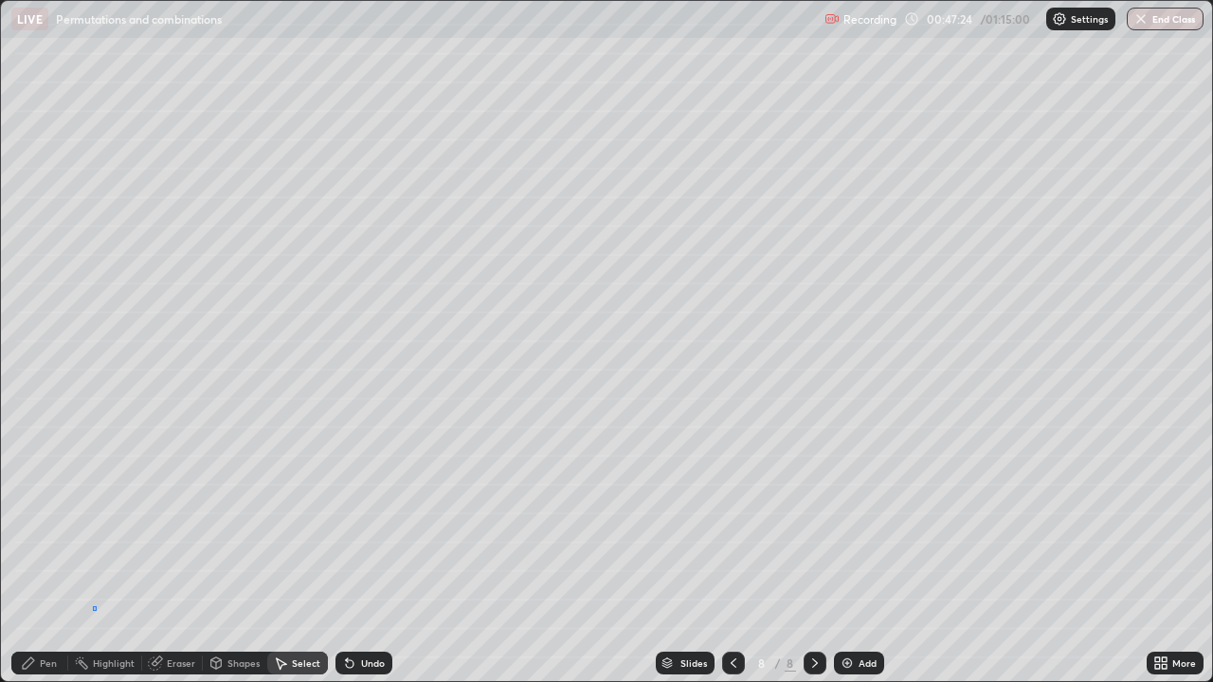
click at [94, 521] on div "0 ° Undo Copy Duplicate Duplicate to new slide Delete" at bounding box center [606, 341] width 1211 height 680
click at [41, 521] on div "Pen" at bounding box center [48, 662] width 17 height 9
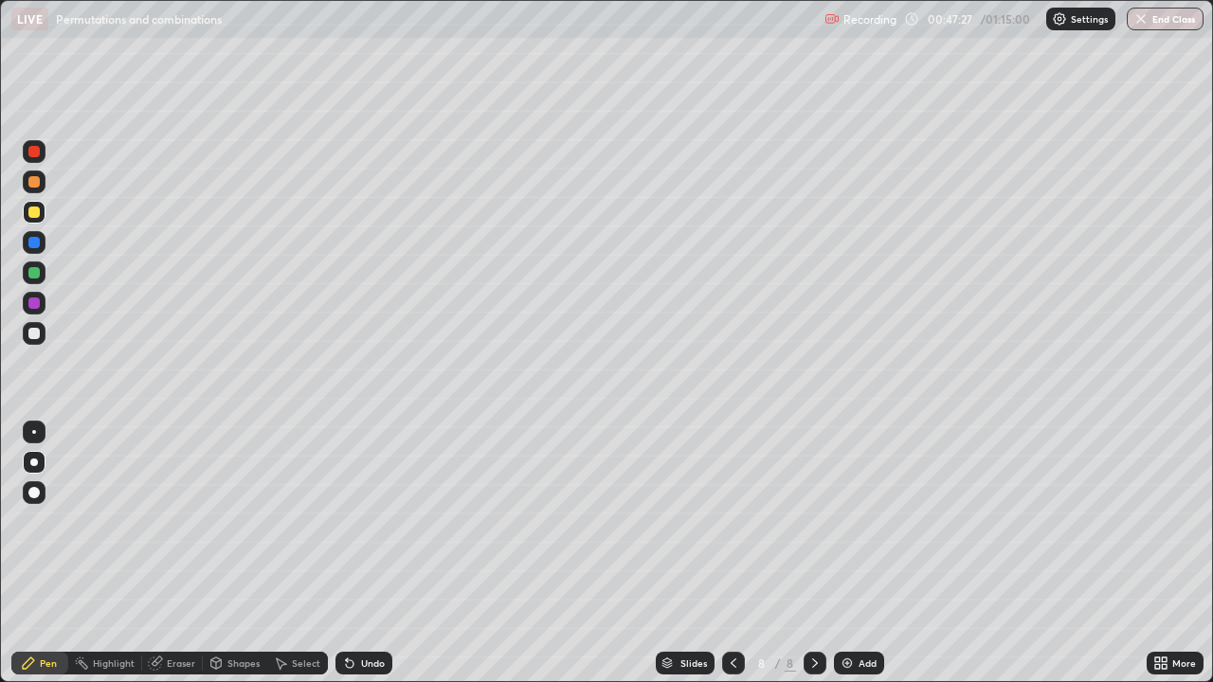
click at [121, 521] on div "Highlight" at bounding box center [114, 662] width 42 height 9
click at [171, 521] on div "Eraser" at bounding box center [181, 662] width 28 height 9
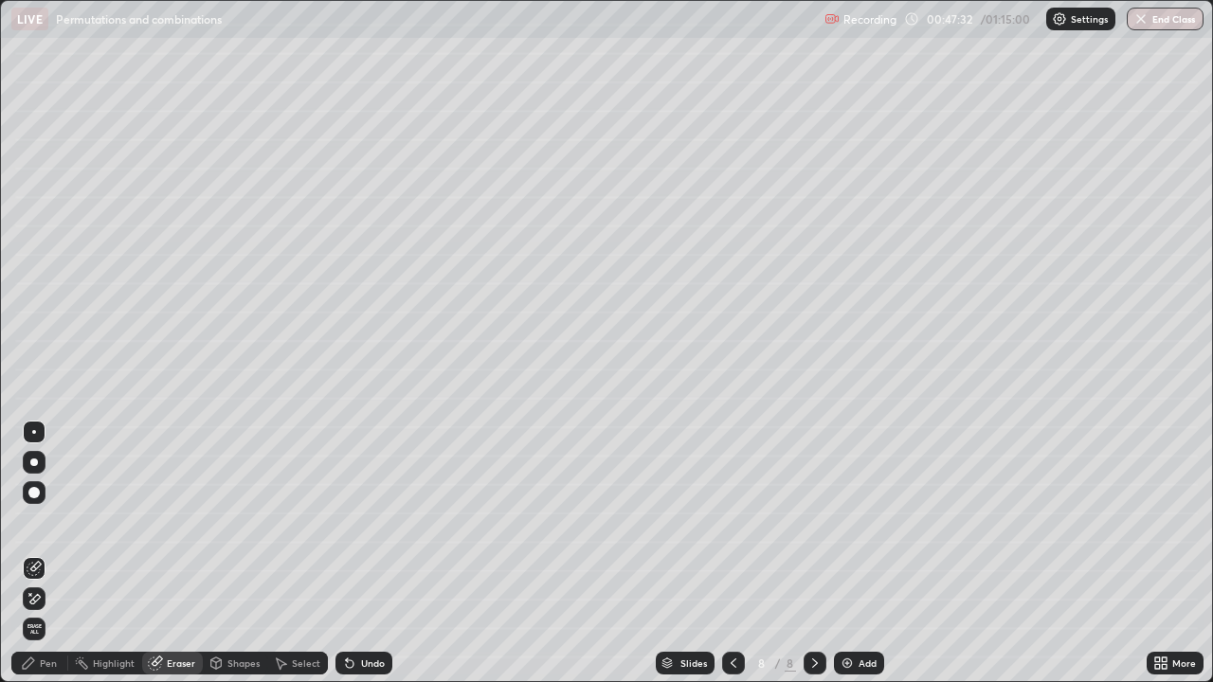
click at [48, 521] on div "Pen" at bounding box center [48, 662] width 17 height 9
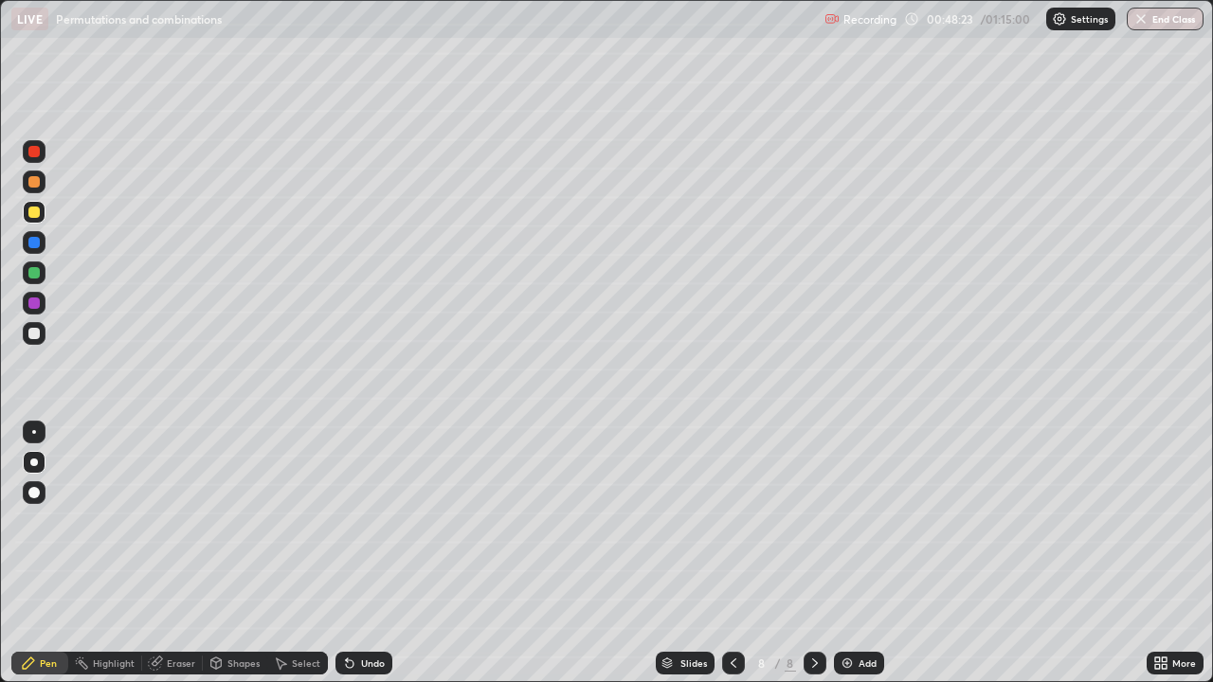
click at [363, 521] on div "Undo" at bounding box center [373, 662] width 24 height 9
click at [33, 336] on div at bounding box center [33, 333] width 11 height 11
click at [361, 521] on div "Undo" at bounding box center [373, 662] width 24 height 9
click at [158, 521] on icon at bounding box center [157, 661] width 10 height 9
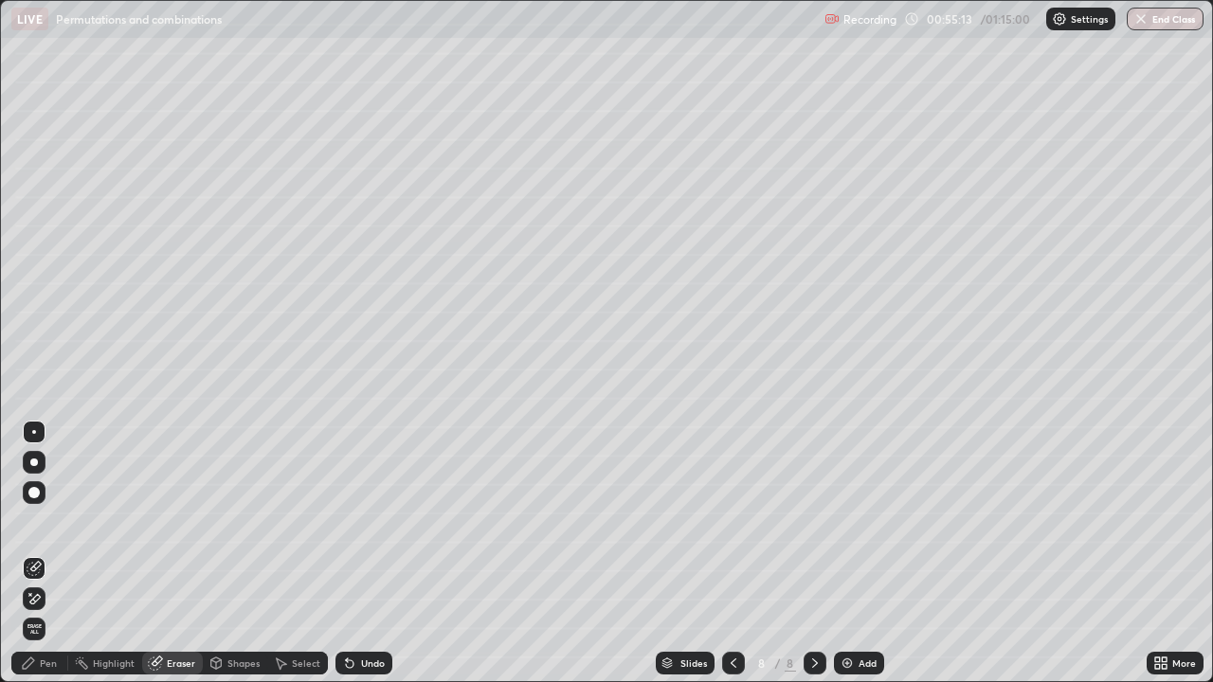
click at [42, 521] on div "Pen" at bounding box center [39, 663] width 57 height 23
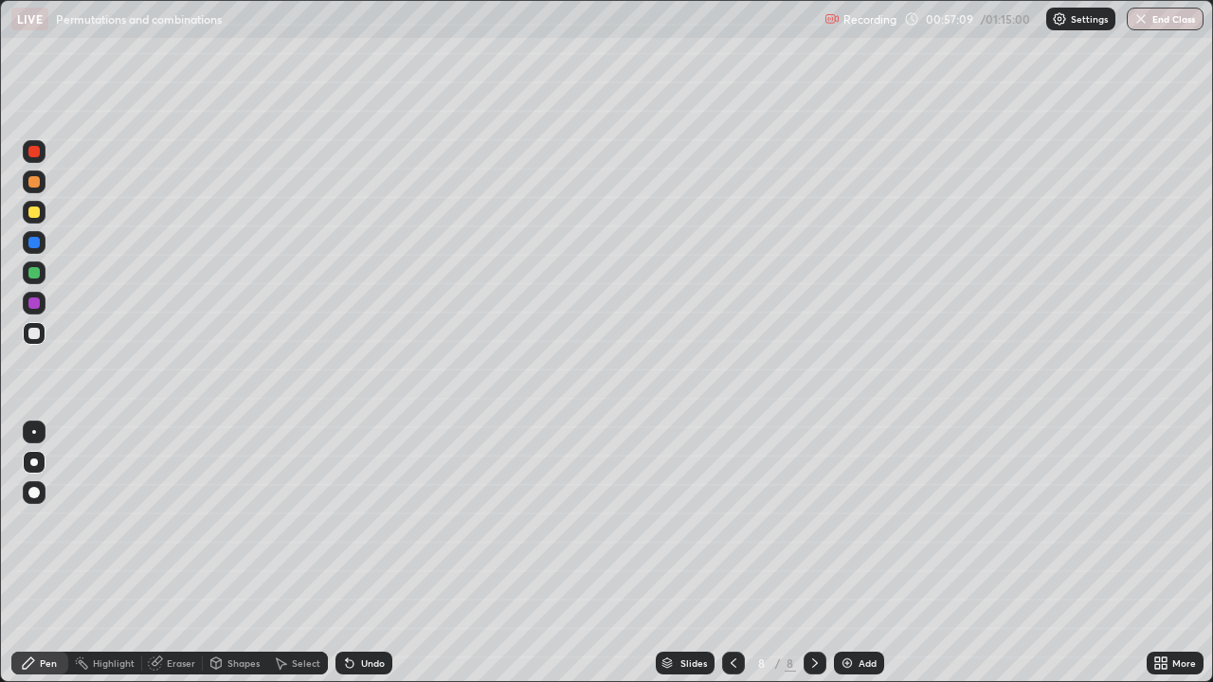
click at [1180, 22] on button "End Class" at bounding box center [1165, 19] width 77 height 23
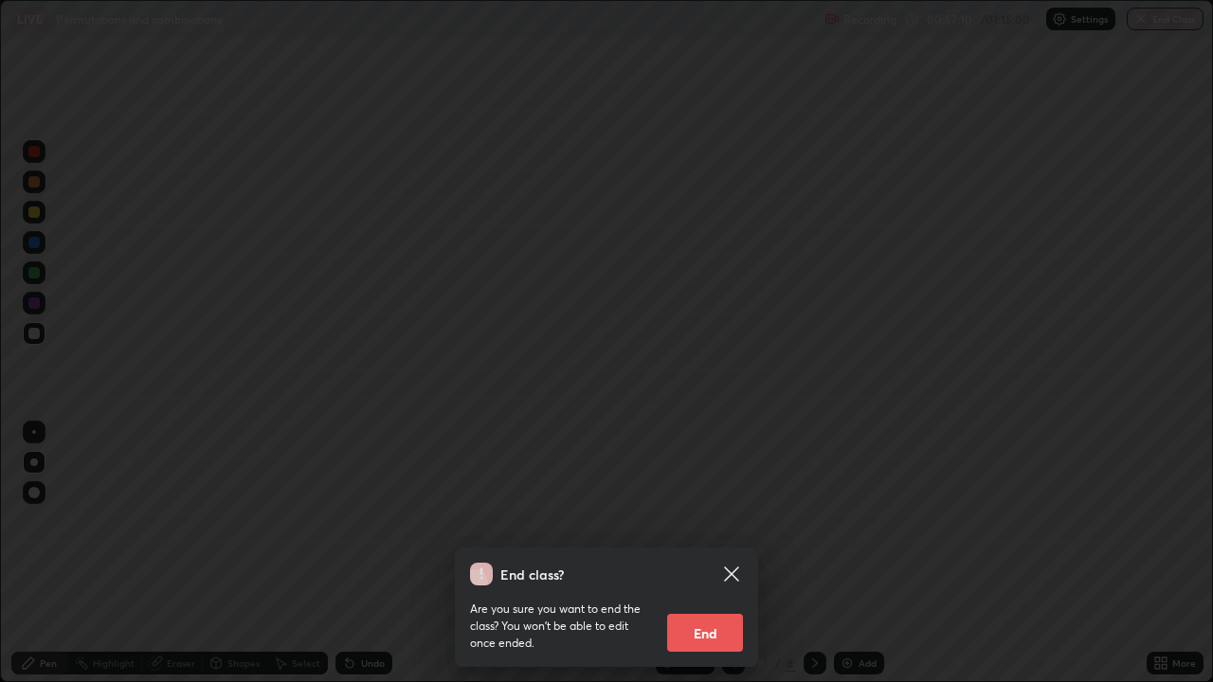
click at [707, 521] on button "End" at bounding box center [705, 633] width 76 height 38
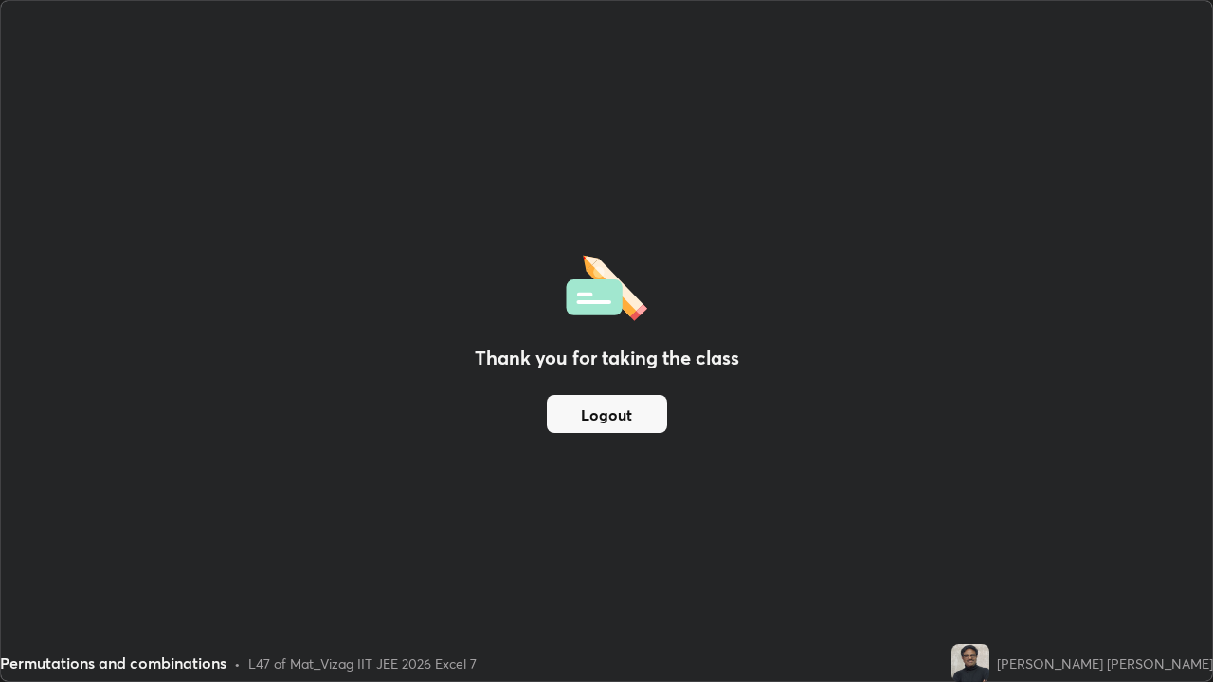
click at [643, 418] on button "Logout" at bounding box center [607, 414] width 120 height 38
click at [598, 414] on button "Logout" at bounding box center [607, 414] width 120 height 38
